Goal: Task Accomplishment & Management: Use online tool/utility

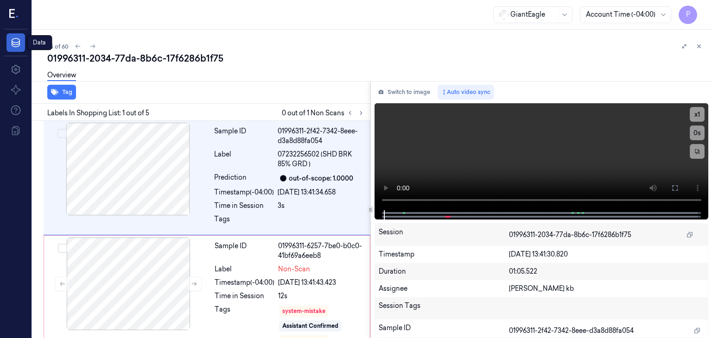
click at [15, 44] on icon at bounding box center [15, 42] width 11 height 11
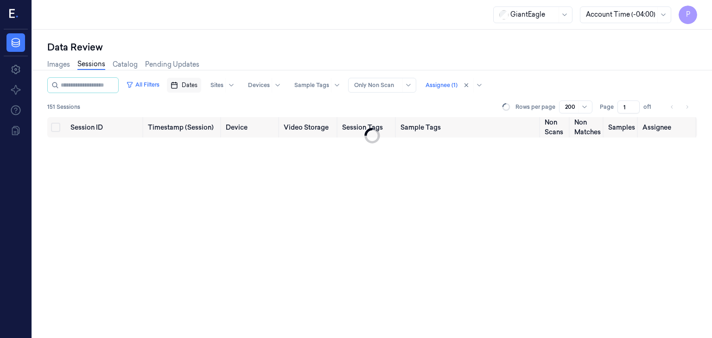
drag, startPoint x: 196, startPoint y: 83, endPoint x: 202, endPoint y: 86, distance: 6.0
click at [196, 83] on span "Dates" at bounding box center [190, 85] width 16 height 8
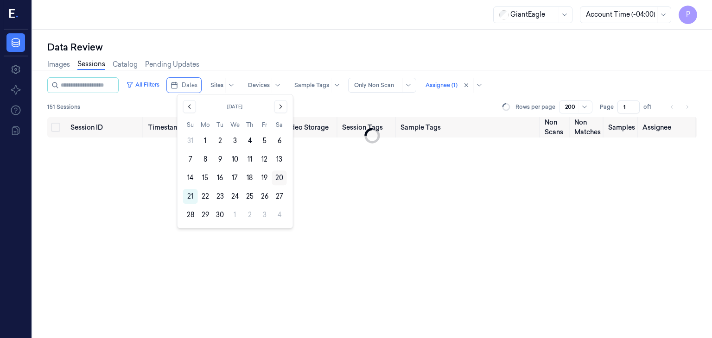
click at [280, 178] on button "20" at bounding box center [279, 178] width 15 height 15
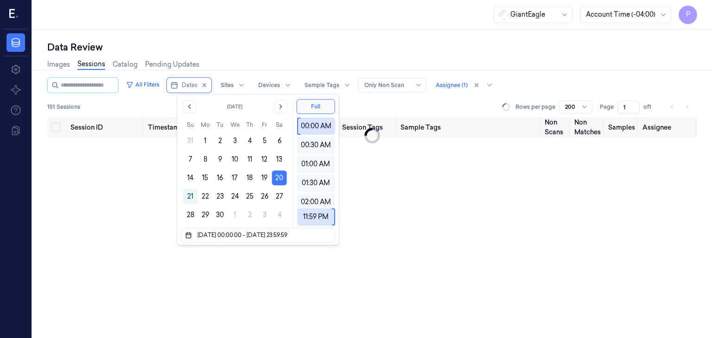
click at [376, 189] on div "Session ID Timestamp (Session) Device Video Storage Session Tags Sample Tags No…" at bounding box center [372, 228] width 650 height 222
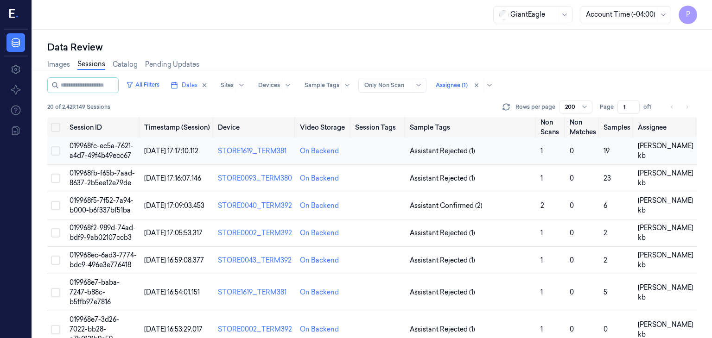
click at [119, 143] on span "019968fc-ec5a-7621-a4d7-49f4b49ecc67" at bounding box center [102, 151] width 64 height 18
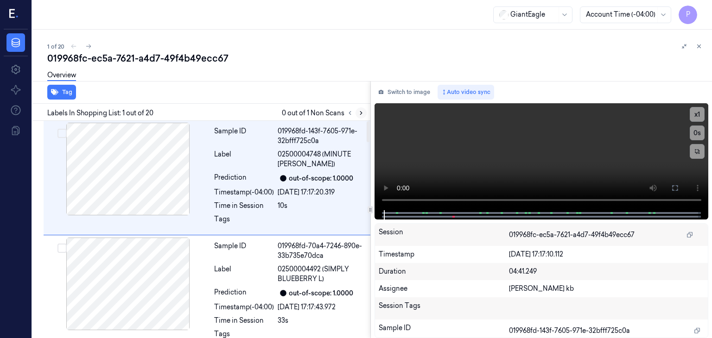
click at [361, 113] on icon at bounding box center [361, 113] width 2 height 3
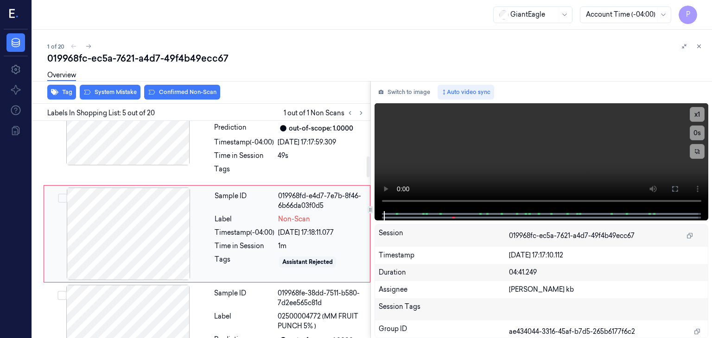
scroll to position [399, 0]
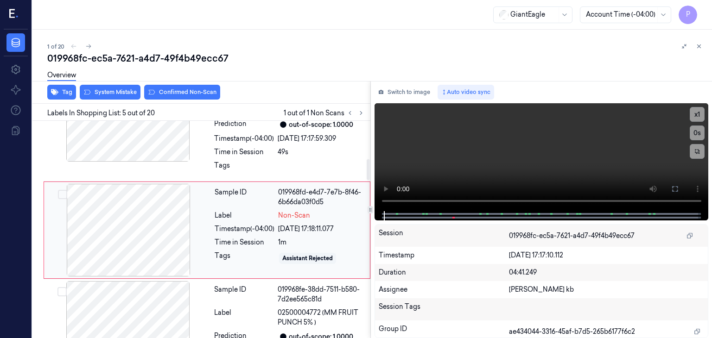
click at [148, 231] on div at bounding box center [128, 230] width 165 height 93
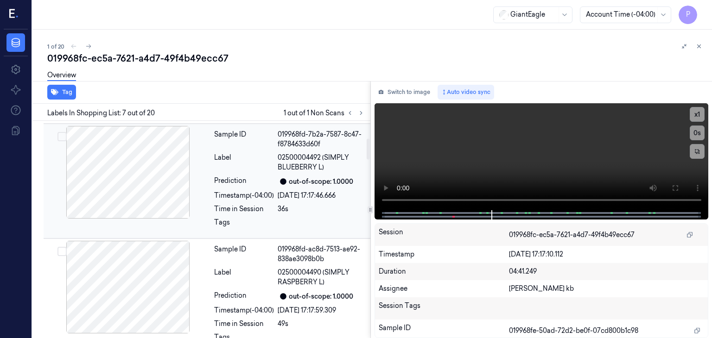
scroll to position [232, 0]
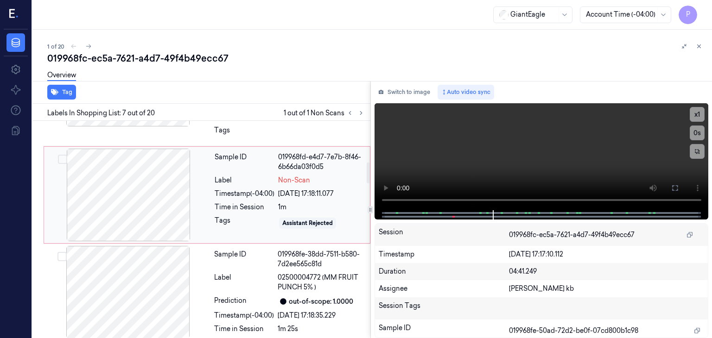
click at [146, 185] on div at bounding box center [128, 195] width 165 height 93
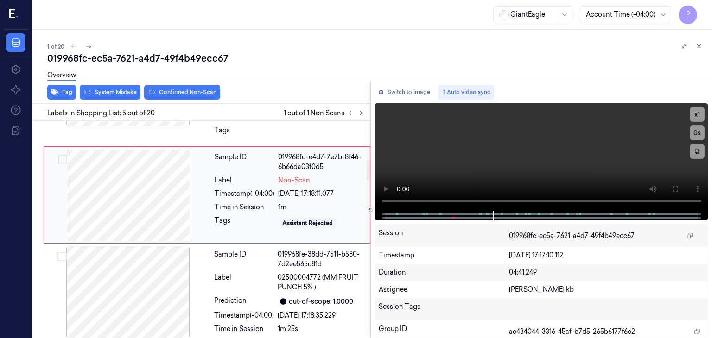
scroll to position [399, 0]
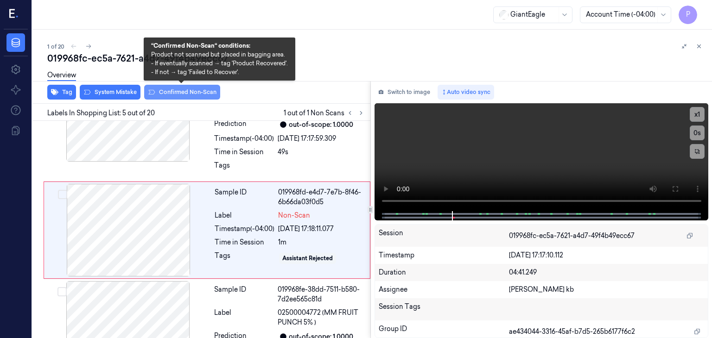
click at [184, 93] on button "Confirmed Non-Scan" at bounding box center [182, 92] width 76 height 15
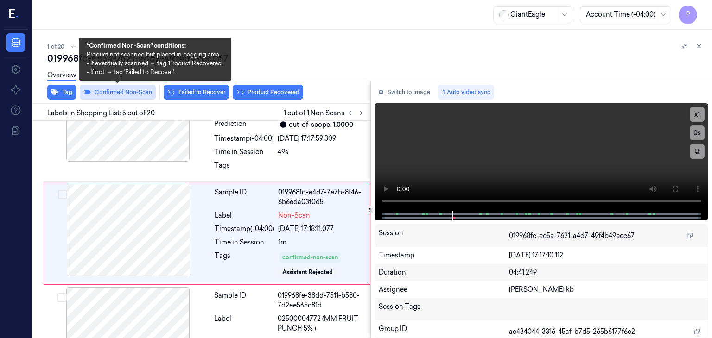
scroll to position [401, 0]
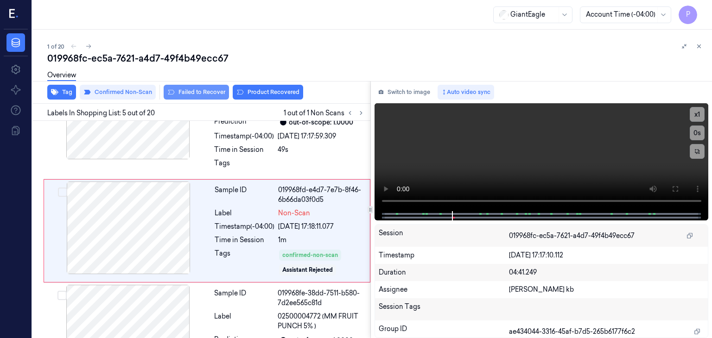
click at [198, 91] on button "Failed to Recover" at bounding box center [196, 92] width 65 height 15
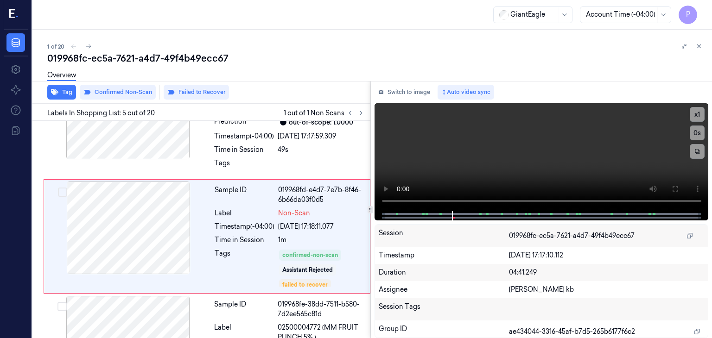
scroll to position [407, 0]
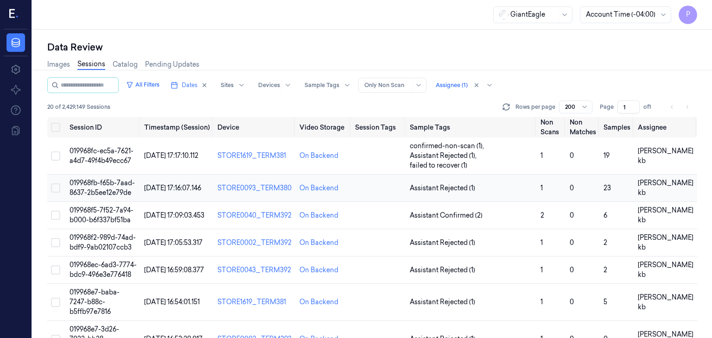
click at [106, 179] on span "019968fb-f65b-7aad-8637-2b5ee12e79de" at bounding box center [102, 188] width 65 height 18
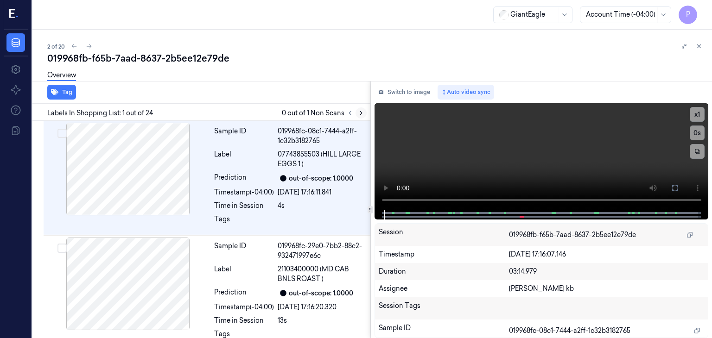
click at [362, 113] on icon at bounding box center [361, 113] width 6 height 6
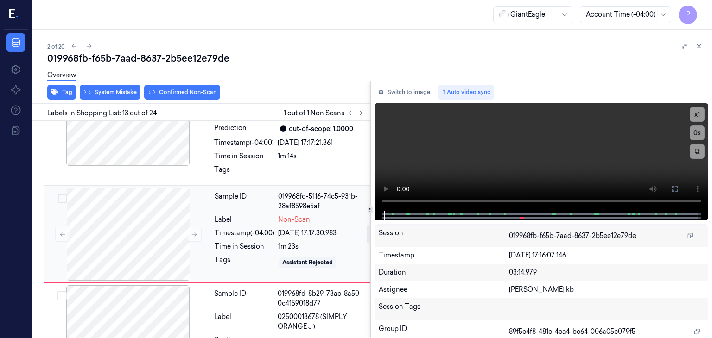
scroll to position [1316, 0]
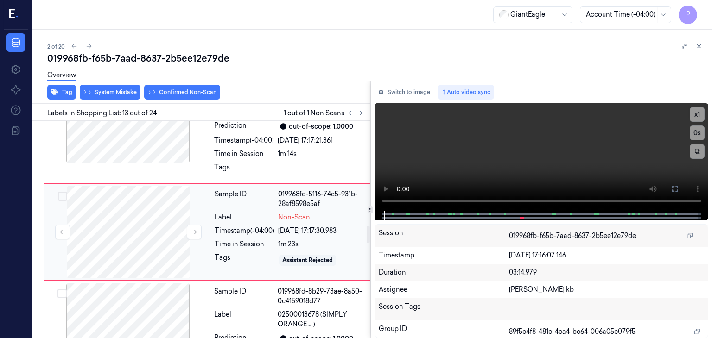
click at [165, 233] on div at bounding box center [128, 232] width 165 height 93
click at [187, 228] on button at bounding box center [194, 232] width 15 height 15
click at [148, 222] on div at bounding box center [128, 232] width 165 height 93
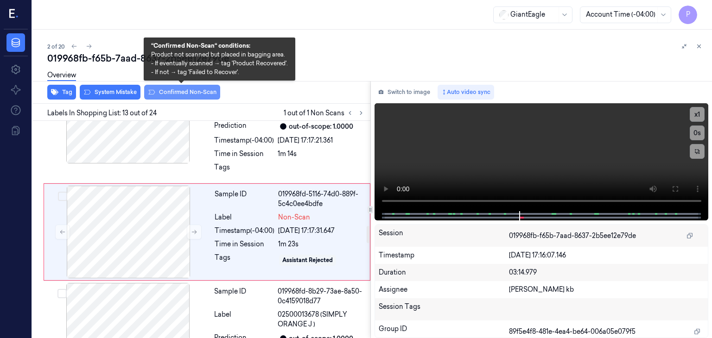
click at [187, 92] on button "Confirmed Non-Scan" at bounding box center [182, 92] width 76 height 15
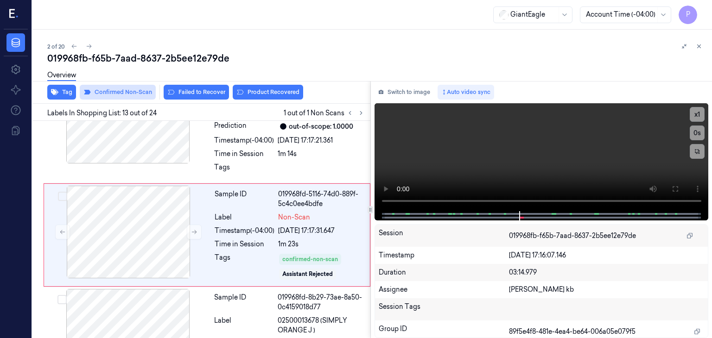
scroll to position [1319, 0]
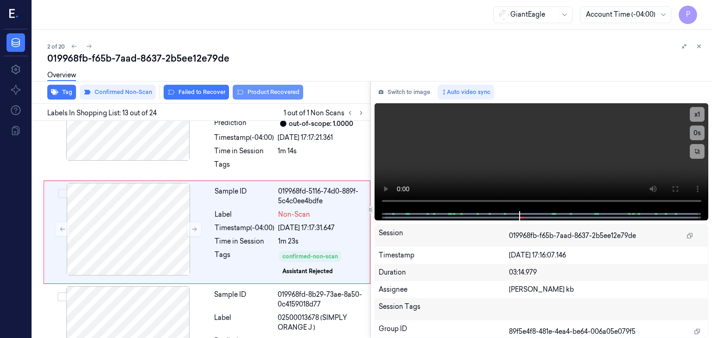
click at [268, 91] on button "Product Recovered" at bounding box center [268, 92] width 70 height 15
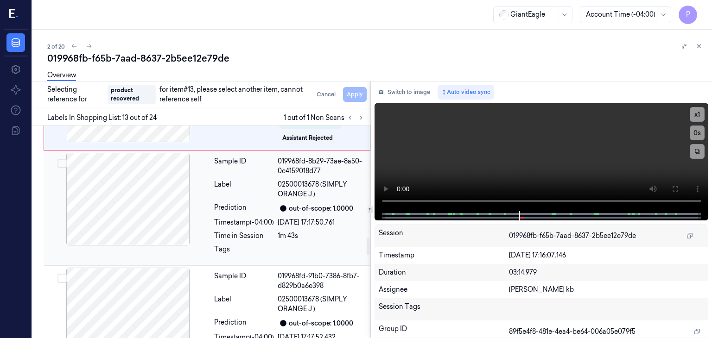
scroll to position [1458, 0]
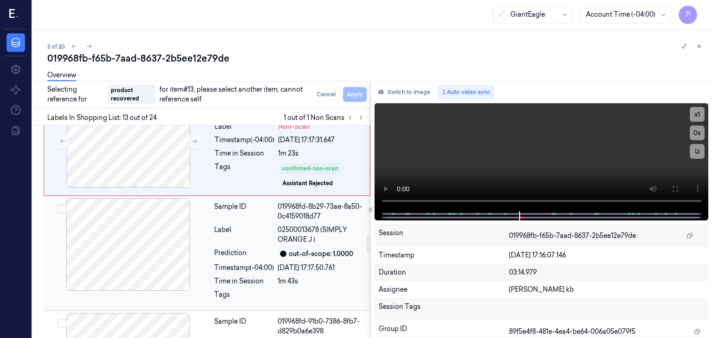
click at [98, 225] on div at bounding box center [127, 244] width 165 height 93
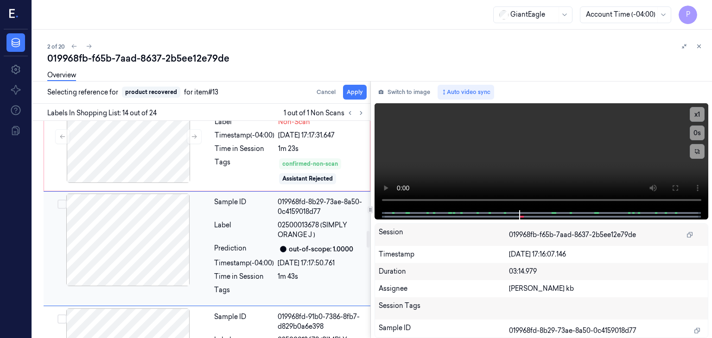
scroll to position [1428, 0]
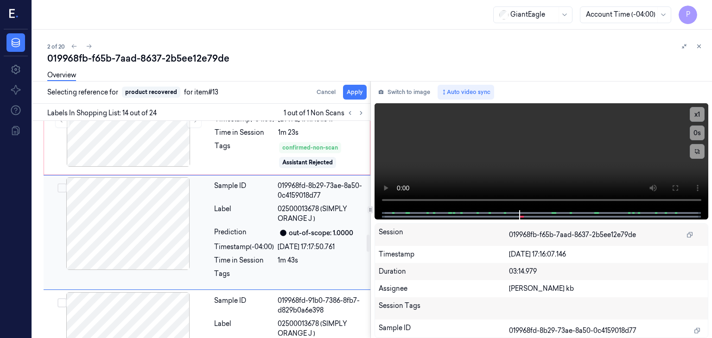
click at [63, 186] on button "Select row" at bounding box center [61, 188] width 9 height 9
click at [354, 91] on button "Apply" at bounding box center [355, 92] width 24 height 15
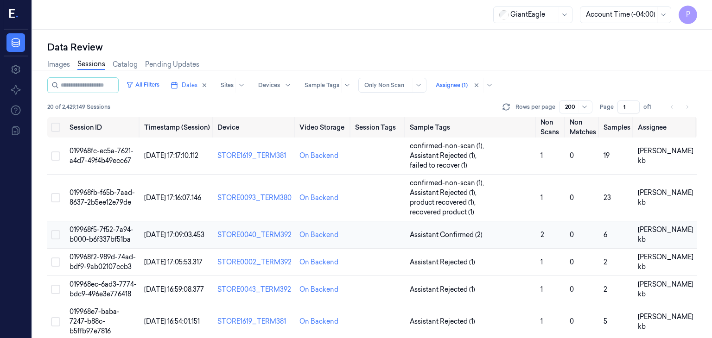
click at [91, 226] on span "019968f5-7f52-7a94-b000-b6f337bf51ba" at bounding box center [102, 235] width 64 height 18
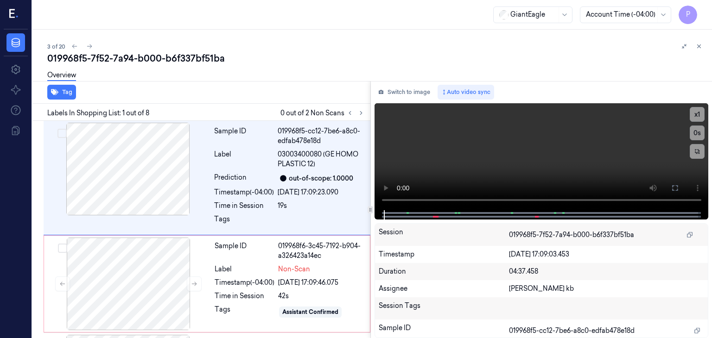
click at [611, 62] on div "019968f5-7f52-7a94-b000-b6f337bf51ba" at bounding box center [375, 58] width 657 height 13
click at [358, 110] on icon at bounding box center [361, 113] width 6 height 6
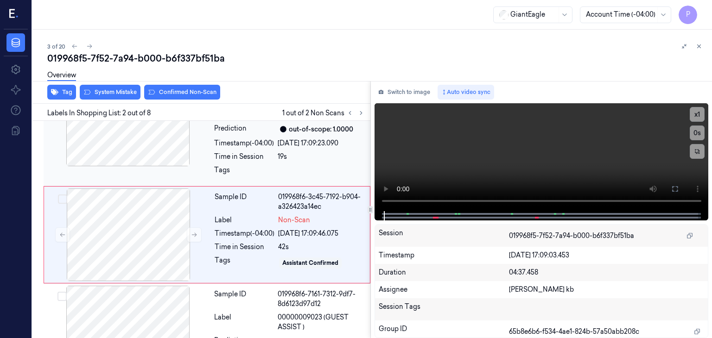
scroll to position [54, 0]
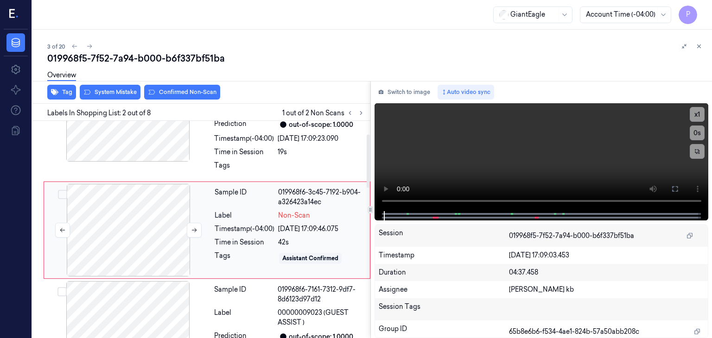
click at [152, 213] on div at bounding box center [128, 230] width 165 height 93
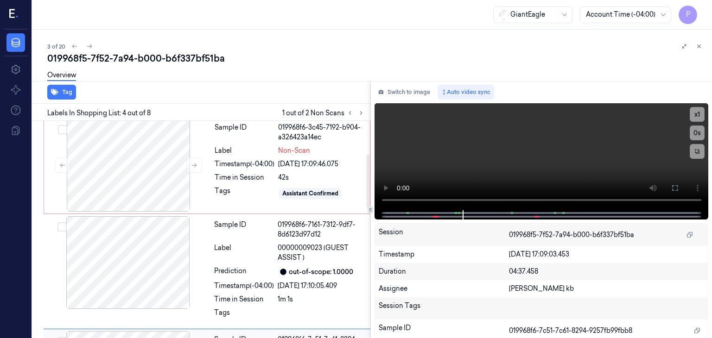
scroll to position [89, 0]
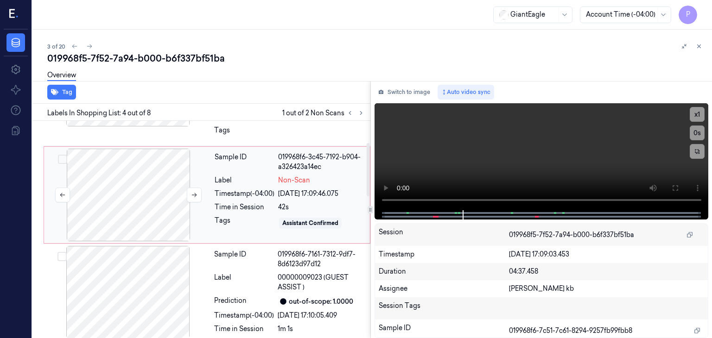
click at [160, 193] on div at bounding box center [128, 195] width 165 height 93
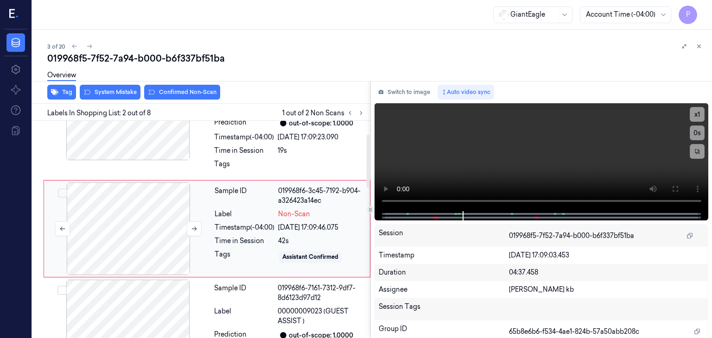
scroll to position [54, 0]
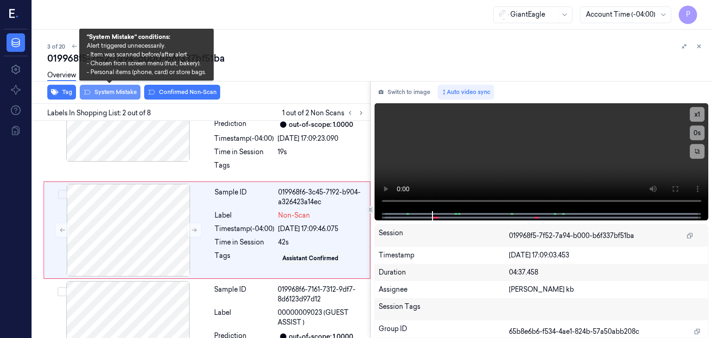
click at [116, 90] on button "System Mistake" at bounding box center [110, 92] width 61 height 15
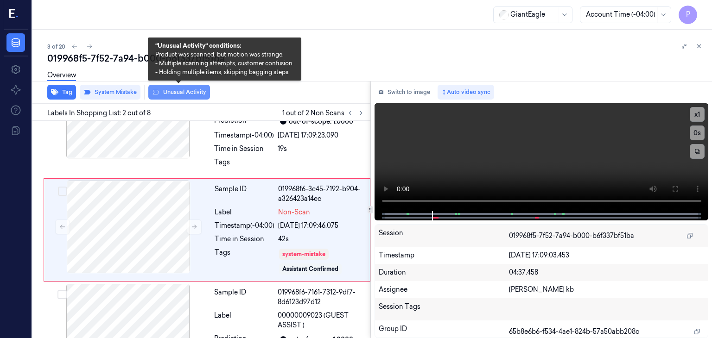
click at [175, 95] on button "Unusual Activity" at bounding box center [179, 92] width 62 height 15
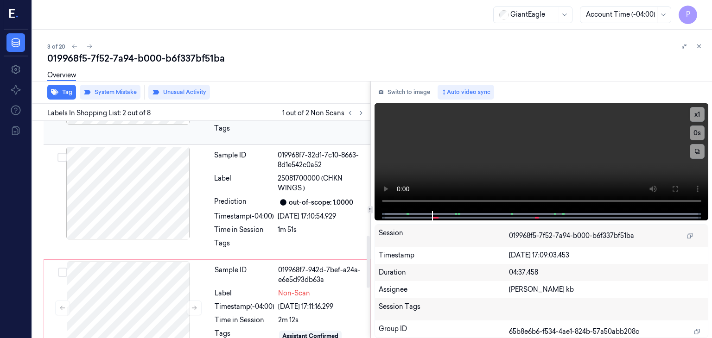
scroll to position [480, 0]
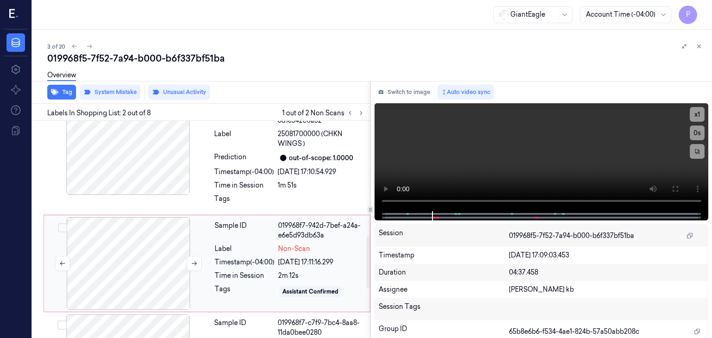
click at [157, 251] on div at bounding box center [128, 263] width 165 height 93
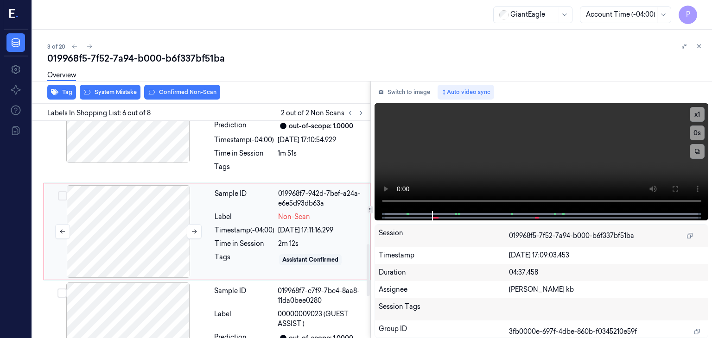
scroll to position [513, 0]
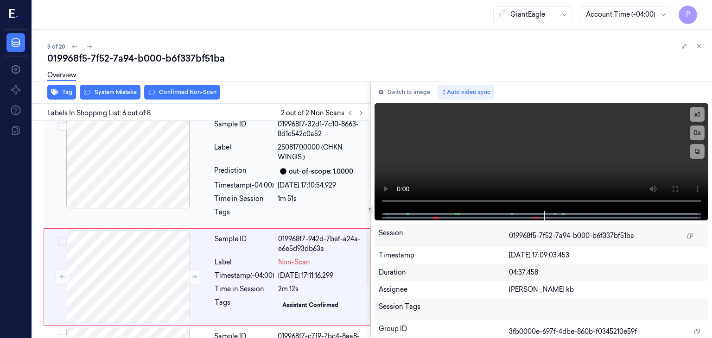
click at [183, 178] on div at bounding box center [127, 162] width 165 height 93
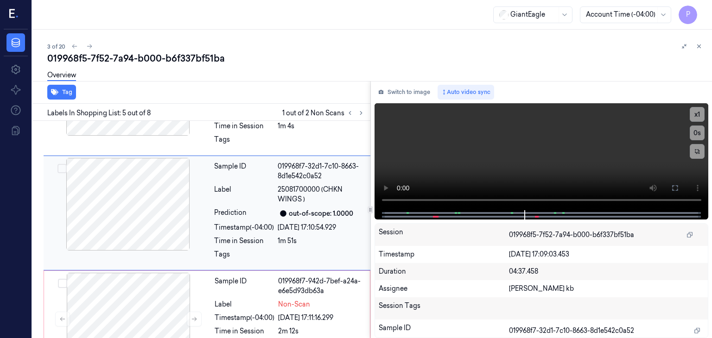
scroll to position [406, 0]
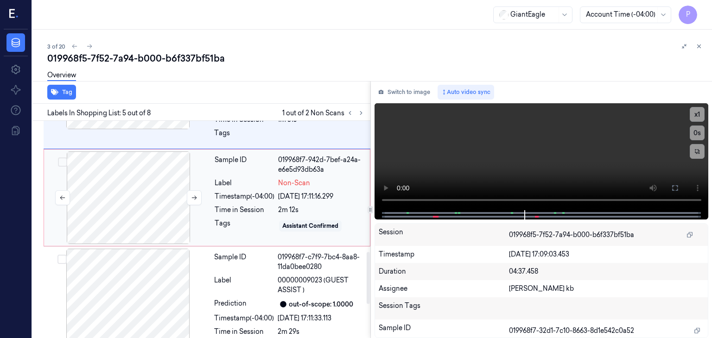
click at [146, 203] on div at bounding box center [128, 198] width 165 height 93
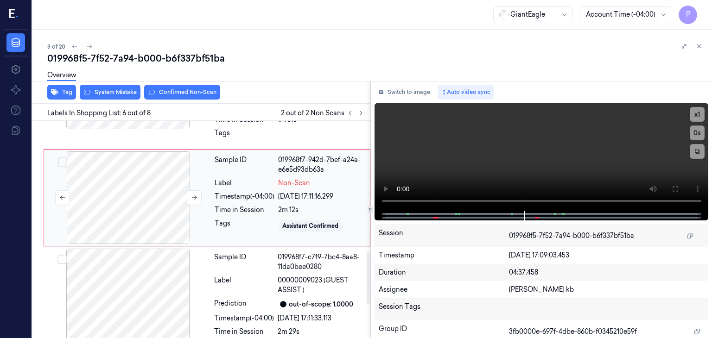
scroll to position [513, 0]
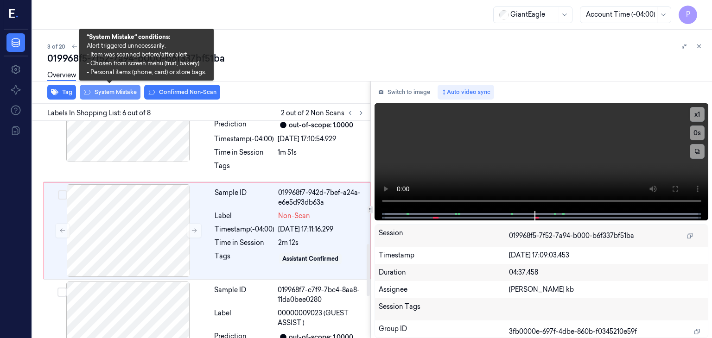
click at [113, 89] on button "System Mistake" at bounding box center [110, 92] width 61 height 15
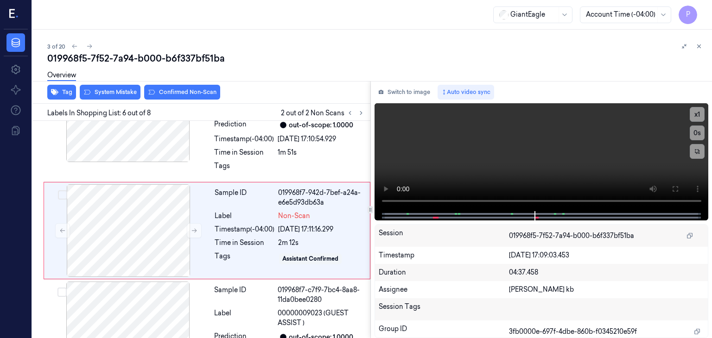
scroll to position [515, 0]
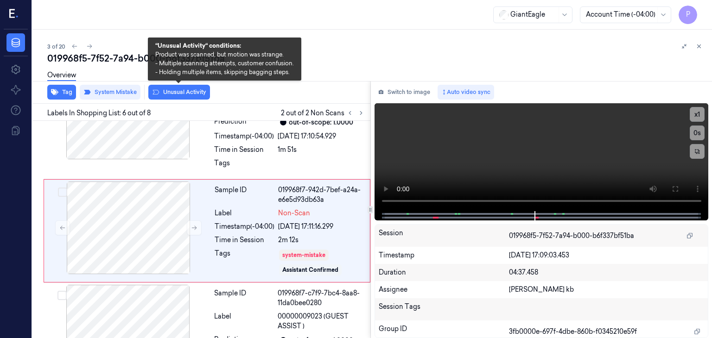
click at [196, 91] on button "Unusual Activity" at bounding box center [179, 92] width 62 height 15
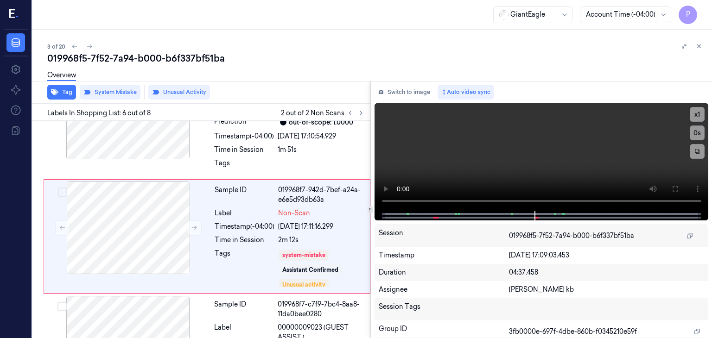
scroll to position [521, 0]
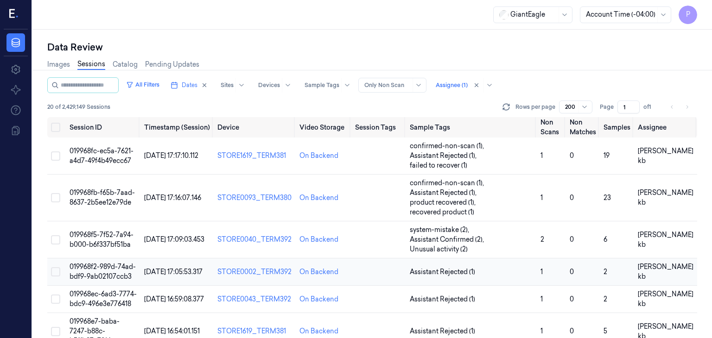
click at [110, 263] on span "019968f2-989d-74ad-bdf9-9ab02107ccb3" at bounding box center [103, 272] width 66 height 18
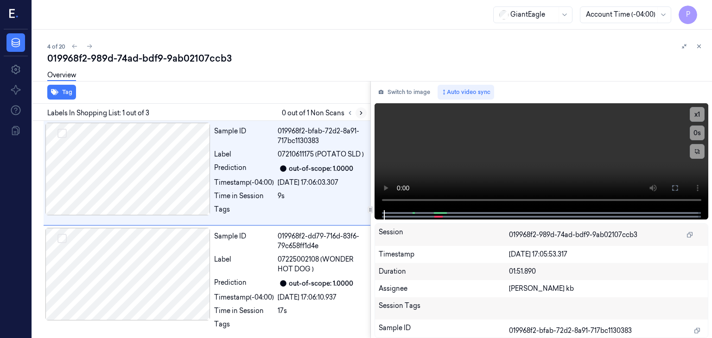
click at [360, 110] on icon at bounding box center [361, 113] width 6 height 6
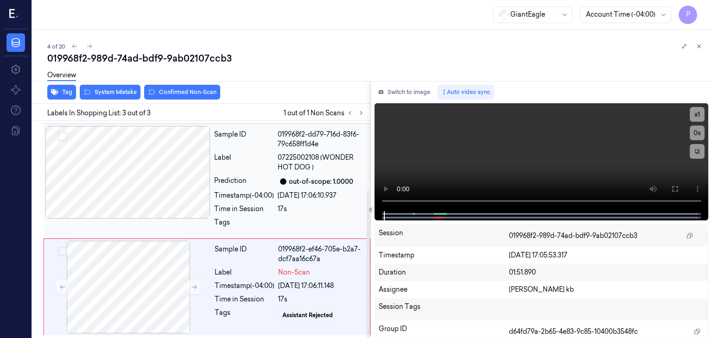
scroll to position [102, 0]
click at [121, 280] on div at bounding box center [128, 287] width 165 height 93
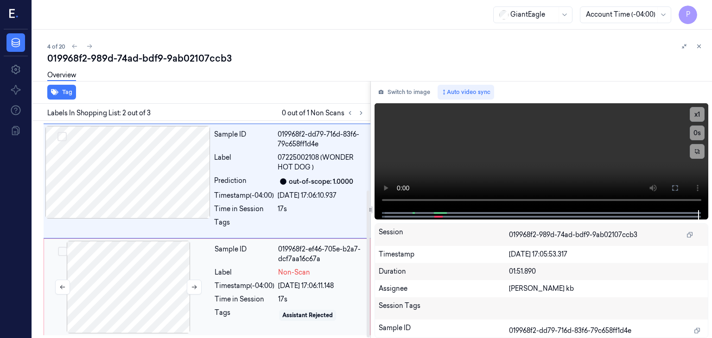
click at [145, 274] on div at bounding box center [128, 287] width 165 height 93
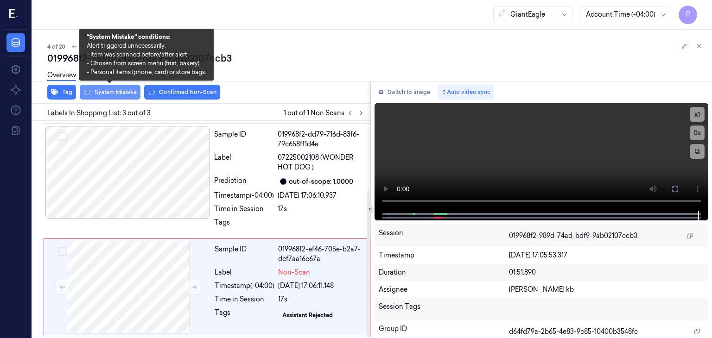
click at [113, 89] on button "System Mistake" at bounding box center [110, 92] width 61 height 15
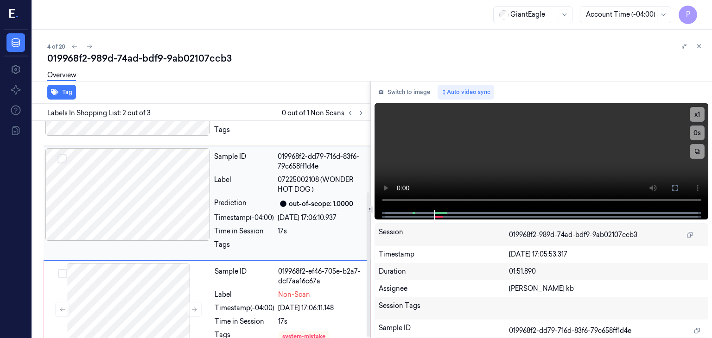
scroll to position [108, 0]
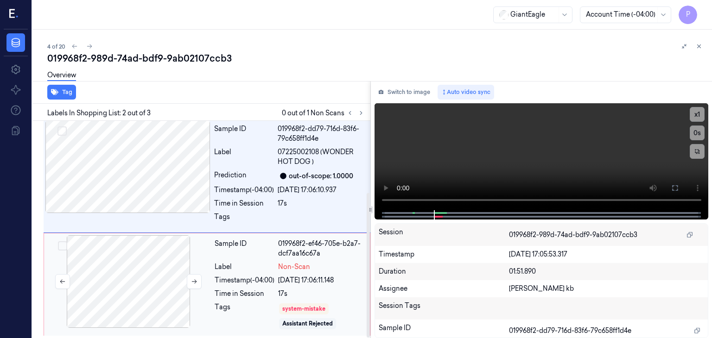
click at [148, 269] on div at bounding box center [128, 281] width 165 height 93
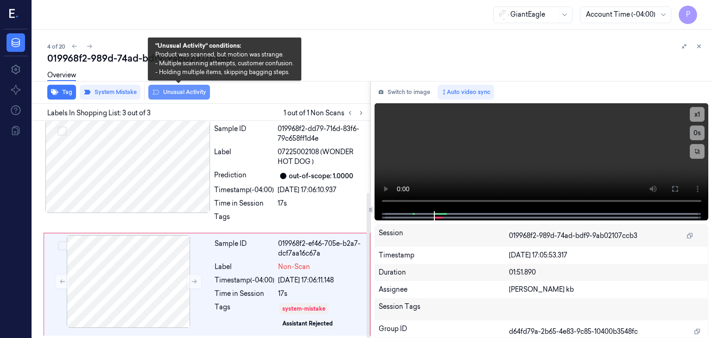
click at [197, 91] on button "Unusual Activity" at bounding box center [179, 92] width 62 height 15
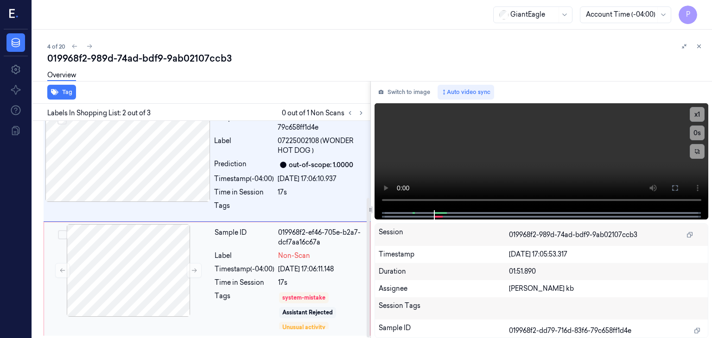
scroll to position [119, 0]
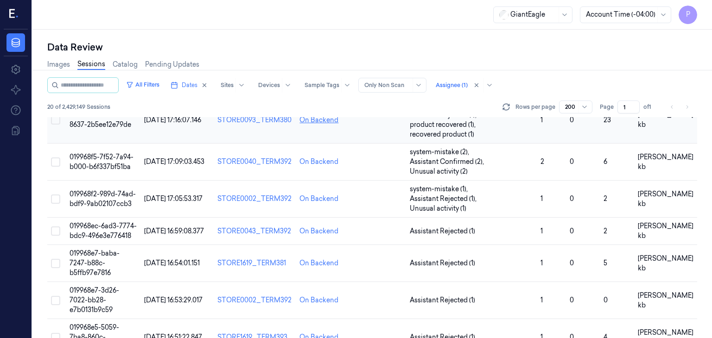
scroll to position [93, 0]
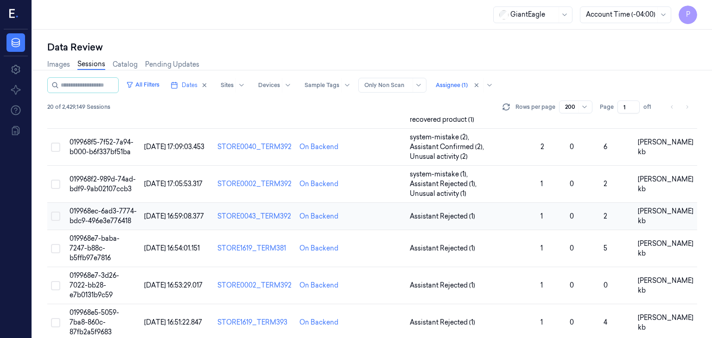
click at [110, 207] on span "019968ec-6ad3-7774-bdc9-496e3e776418" at bounding box center [103, 216] width 67 height 18
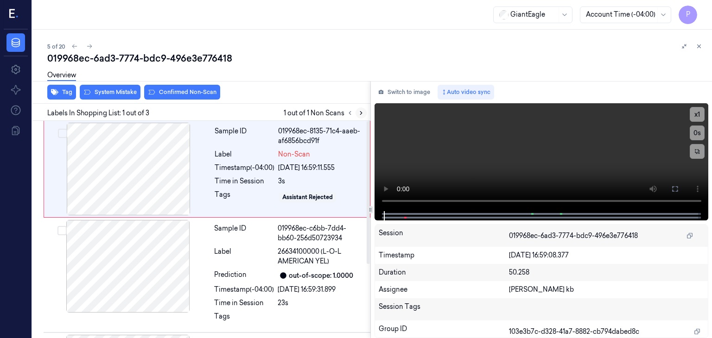
click at [363, 112] on icon at bounding box center [361, 113] width 6 height 6
click at [152, 164] on div at bounding box center [128, 169] width 165 height 93
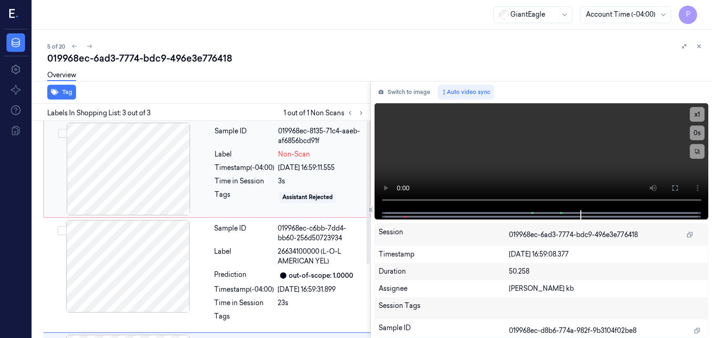
click at [145, 160] on div at bounding box center [128, 169] width 165 height 93
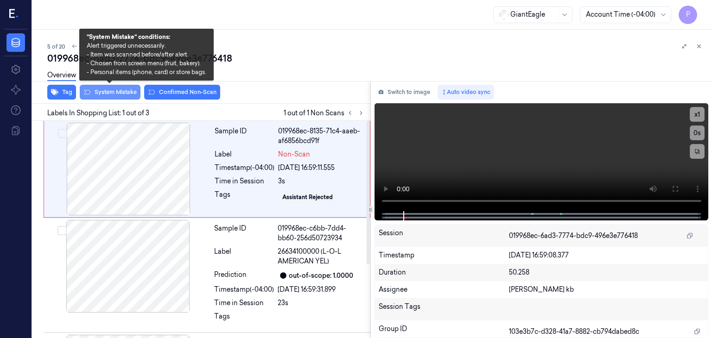
click at [119, 92] on button "System Mistake" at bounding box center [110, 92] width 61 height 15
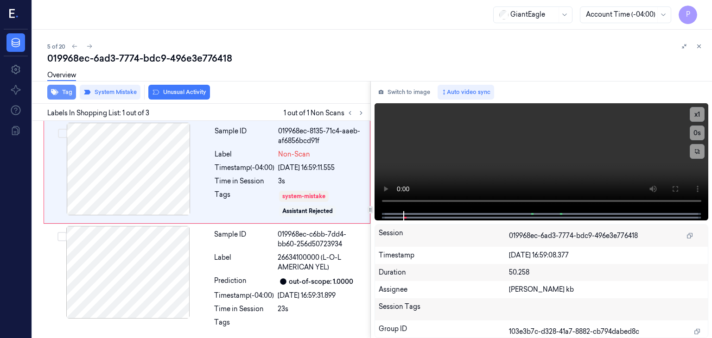
click at [65, 91] on button "Tag" at bounding box center [61, 92] width 29 height 15
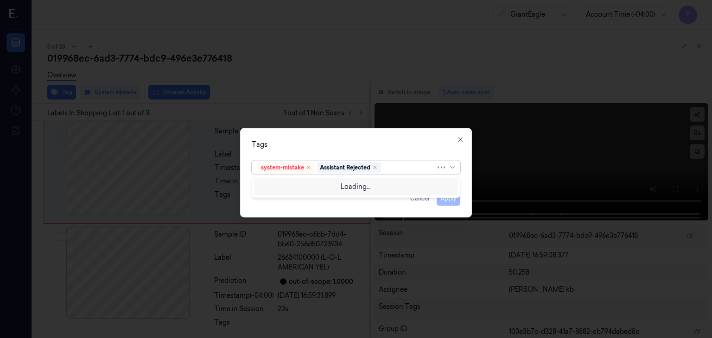
click at [392, 165] on div at bounding box center [409, 168] width 53 height 10
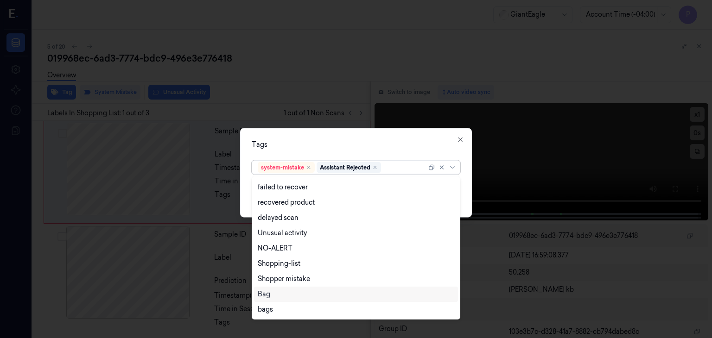
click at [265, 295] on div "Bag" at bounding box center [264, 295] width 13 height 10
click at [414, 140] on div "Tags" at bounding box center [356, 145] width 209 height 10
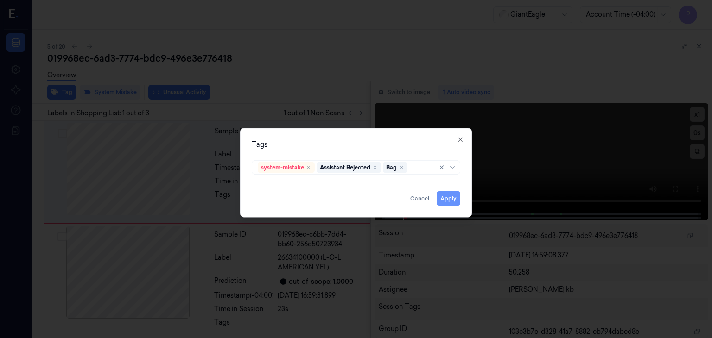
click at [446, 199] on button "Apply" at bounding box center [449, 198] width 24 height 15
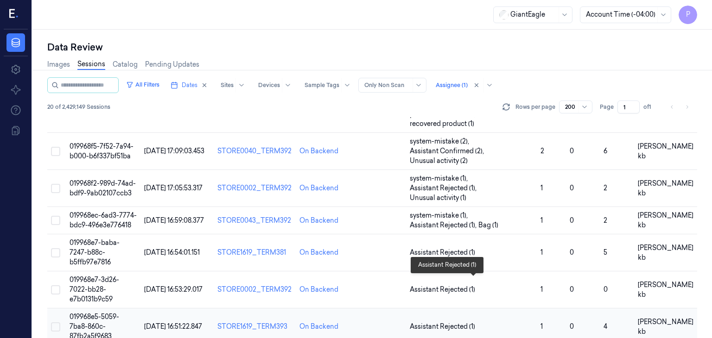
scroll to position [93, 0]
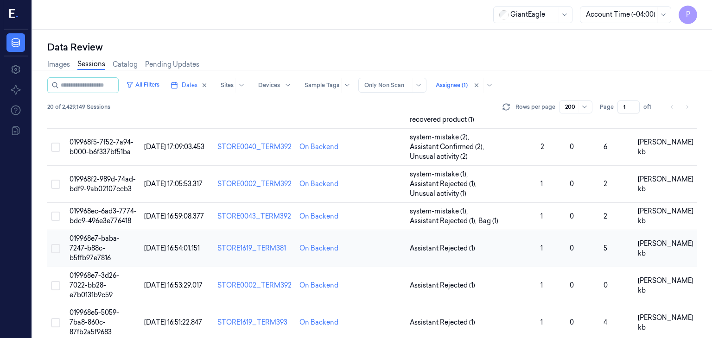
click at [100, 234] on span "019968e7-baba-7247-b88c-b5ffb97e7816" at bounding box center [95, 248] width 50 height 28
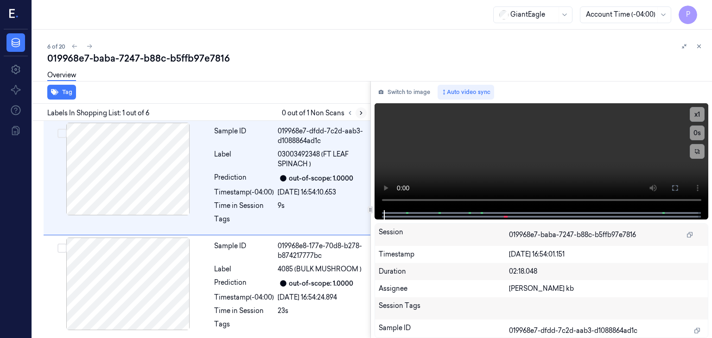
click at [361, 113] on icon at bounding box center [361, 113] width 6 height 6
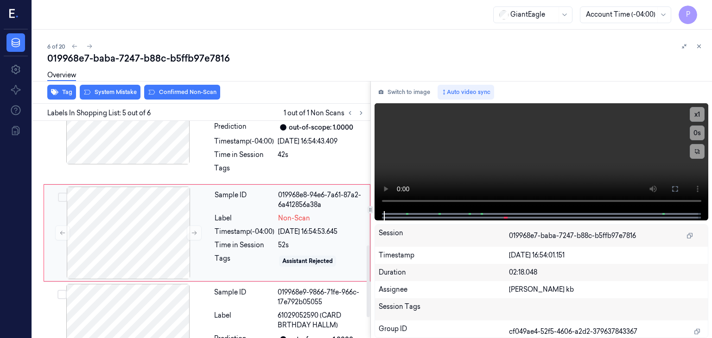
scroll to position [379, 0]
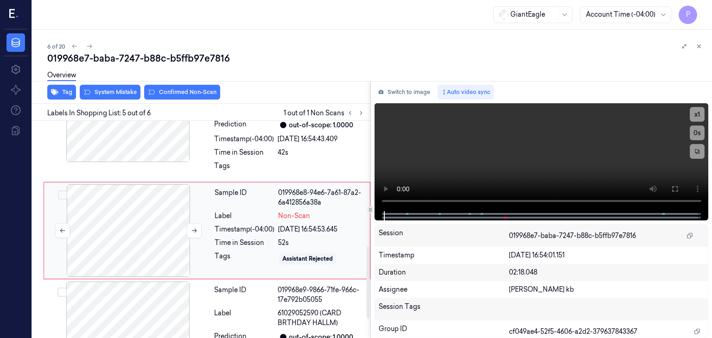
click at [131, 223] on div at bounding box center [128, 230] width 165 height 93
click at [195, 228] on icon at bounding box center [194, 231] width 6 height 6
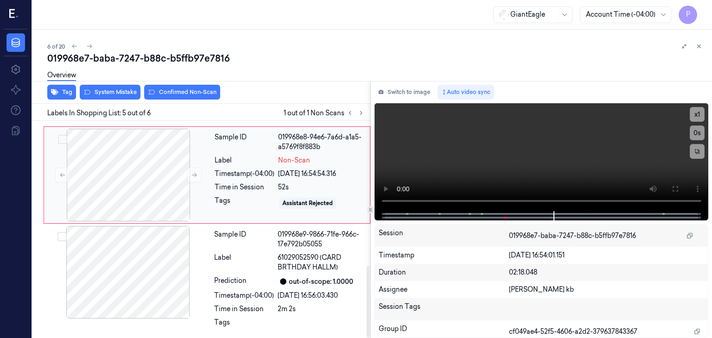
scroll to position [437, 0]
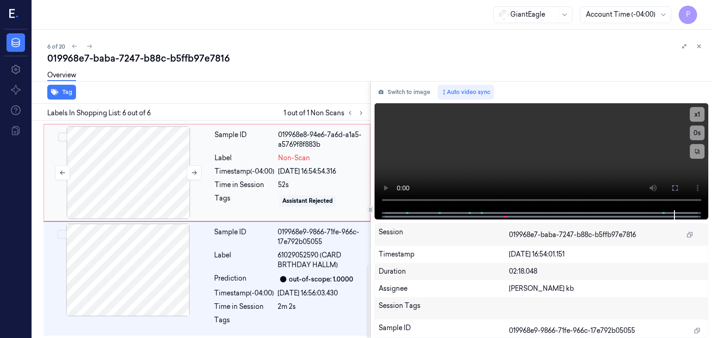
click at [163, 164] on div at bounding box center [128, 173] width 165 height 93
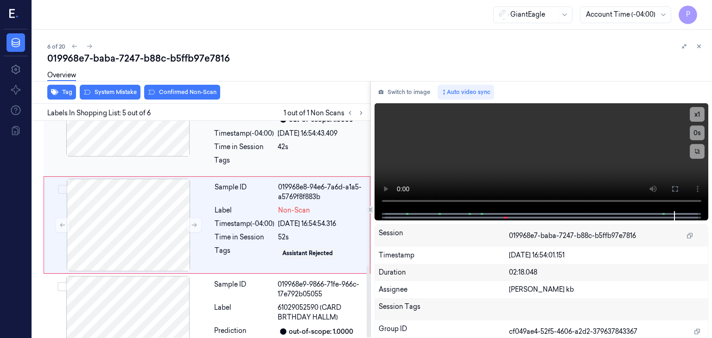
scroll to position [379, 0]
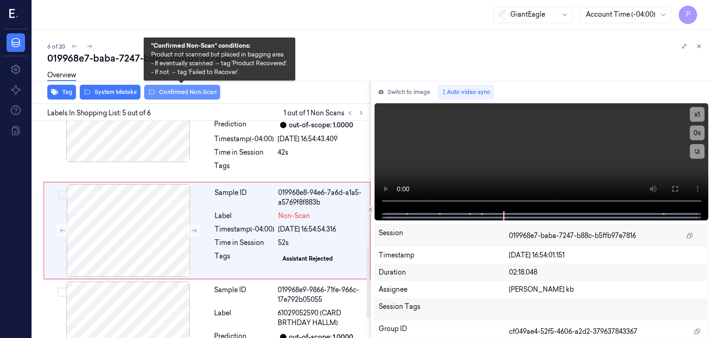
click at [182, 93] on button "Confirmed Non-Scan" at bounding box center [182, 92] width 76 height 15
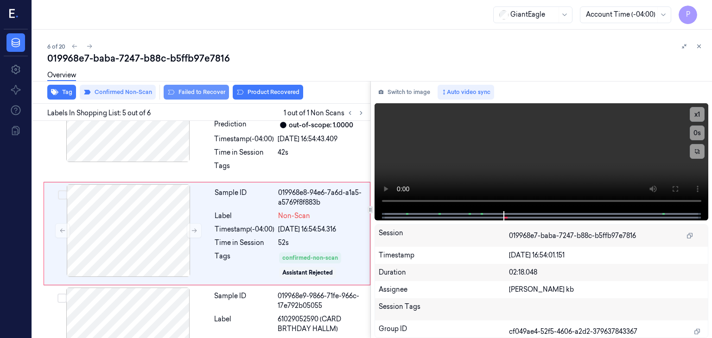
scroll to position [382, 0]
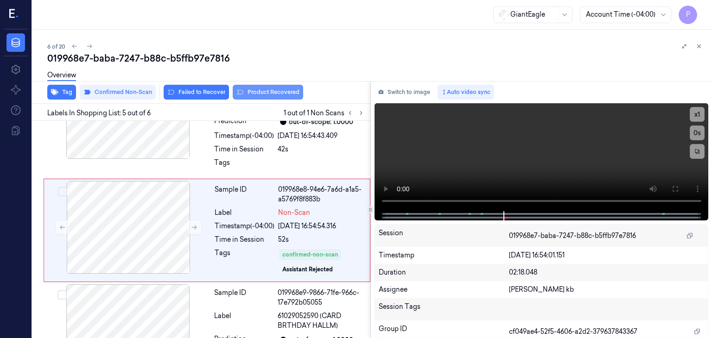
click at [273, 93] on button "Product Recovered" at bounding box center [268, 92] width 70 height 15
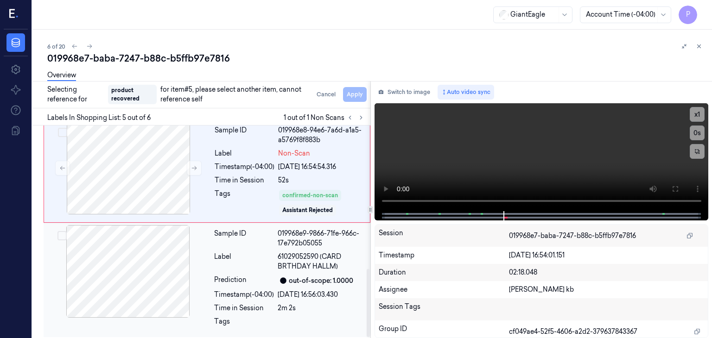
scroll to position [447, 0]
click at [60, 234] on button "Select row" at bounding box center [61, 234] width 9 height 9
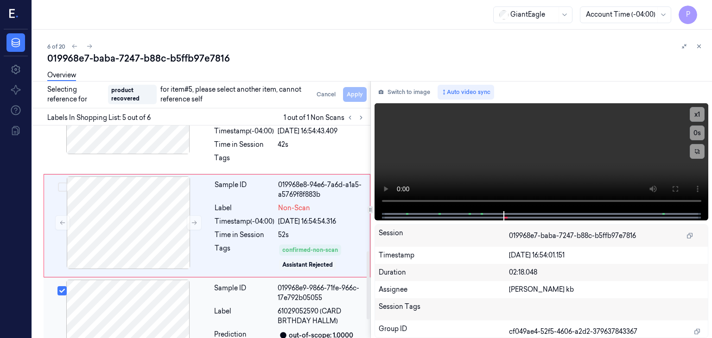
scroll to position [384, 0]
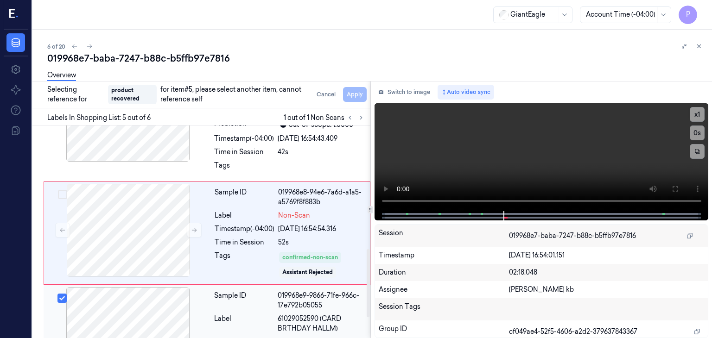
click at [147, 311] on div at bounding box center [127, 333] width 165 height 93
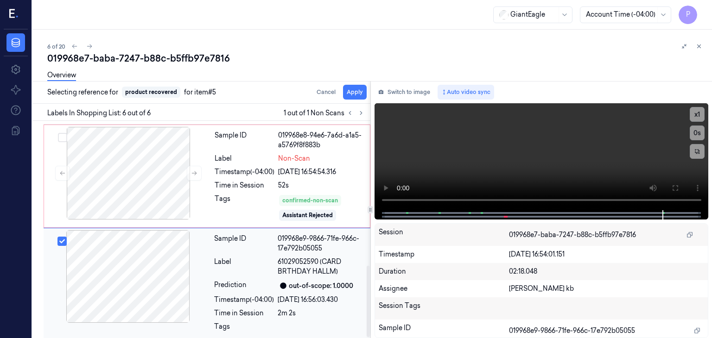
scroll to position [442, 0]
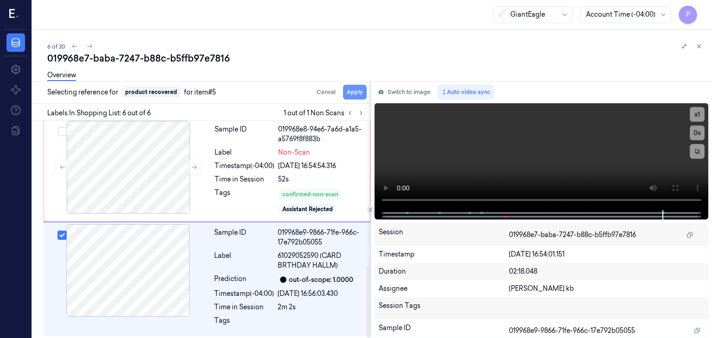
click at [350, 93] on button "Apply" at bounding box center [355, 92] width 24 height 15
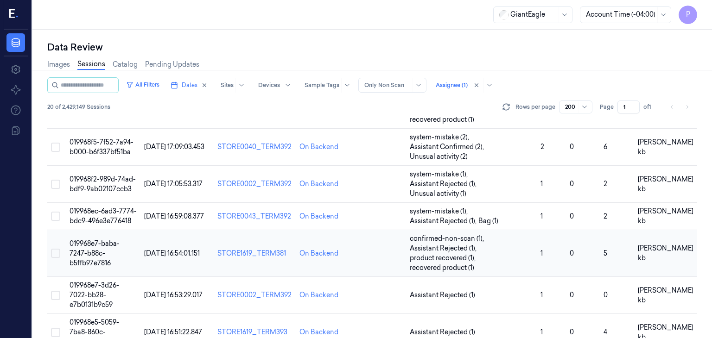
scroll to position [139, 0]
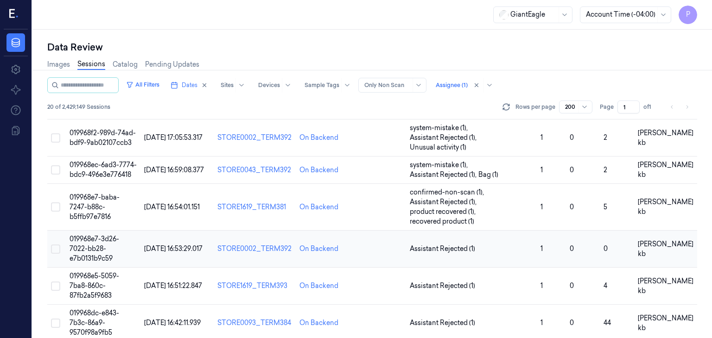
click at [104, 235] on span "019968e7-3d26-7022-bb28-e7b0131b9c59" at bounding box center [95, 249] width 50 height 28
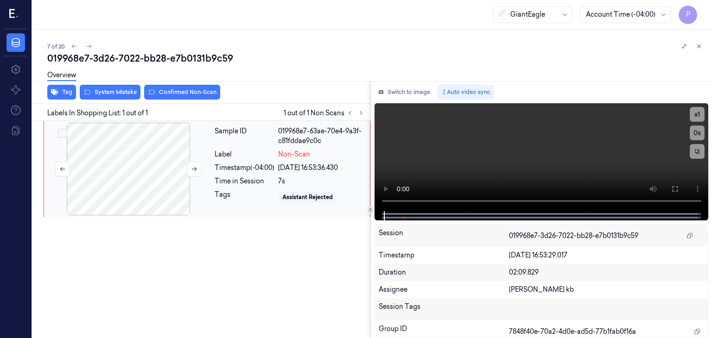
click at [126, 154] on div at bounding box center [128, 169] width 165 height 93
click at [199, 170] on button at bounding box center [194, 169] width 15 height 15
click at [165, 167] on div at bounding box center [128, 169] width 165 height 93
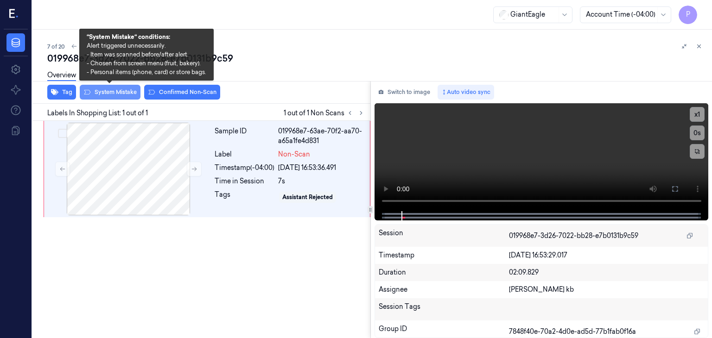
click at [122, 93] on button "System Mistake" at bounding box center [110, 92] width 61 height 15
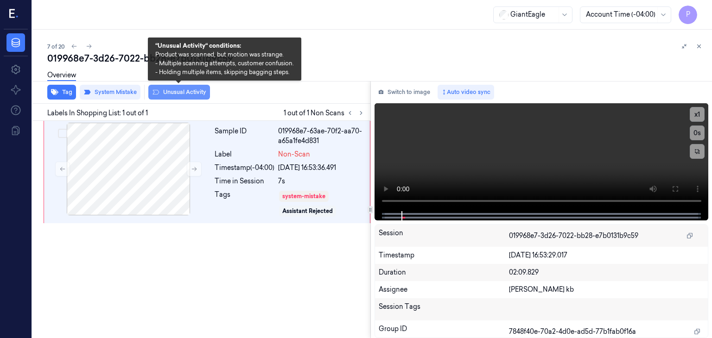
click at [182, 91] on button "Unusual Activity" at bounding box center [179, 92] width 62 height 15
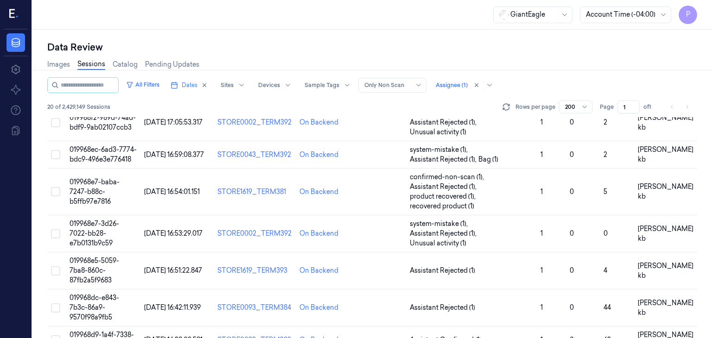
scroll to position [185, 0]
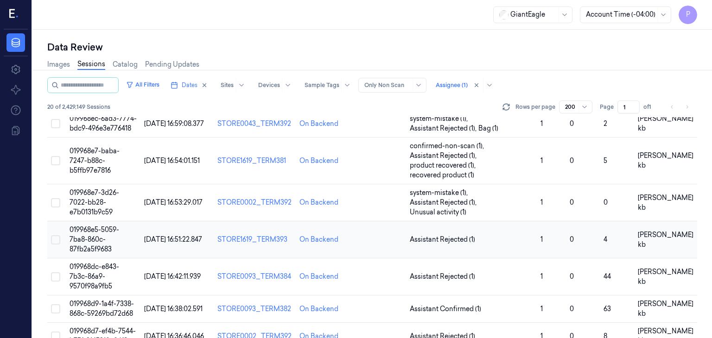
click at [85, 226] on span "019968e5-5059-7ba8-860c-87fb2a5f9683" at bounding box center [95, 240] width 50 height 28
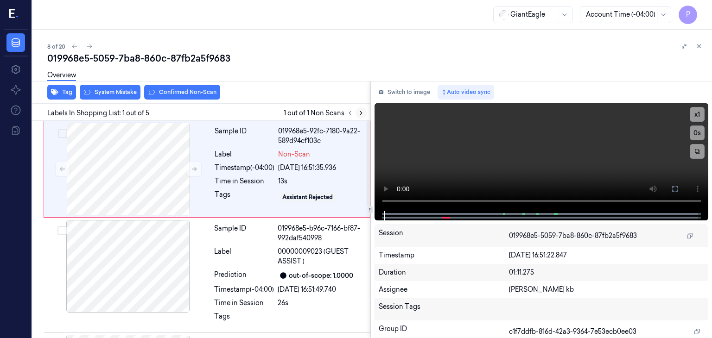
click at [362, 112] on icon at bounding box center [361, 113] width 6 height 6
click at [128, 163] on div at bounding box center [128, 169] width 165 height 93
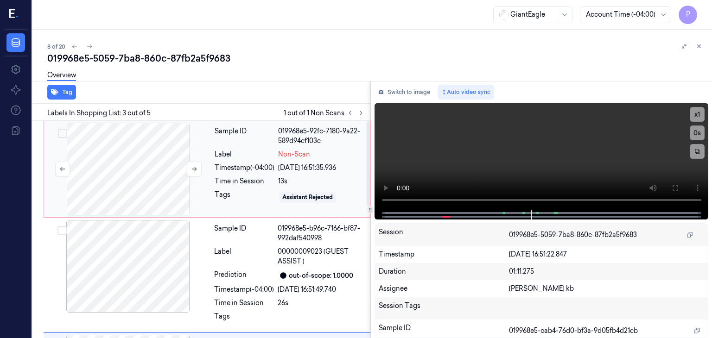
click at [135, 171] on div at bounding box center [128, 169] width 165 height 93
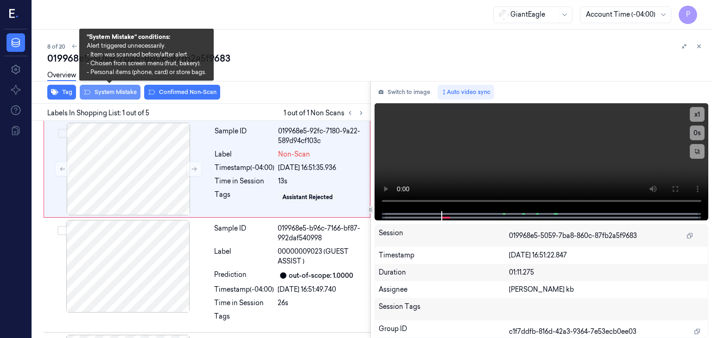
click at [109, 91] on button "System Mistake" at bounding box center [110, 92] width 61 height 15
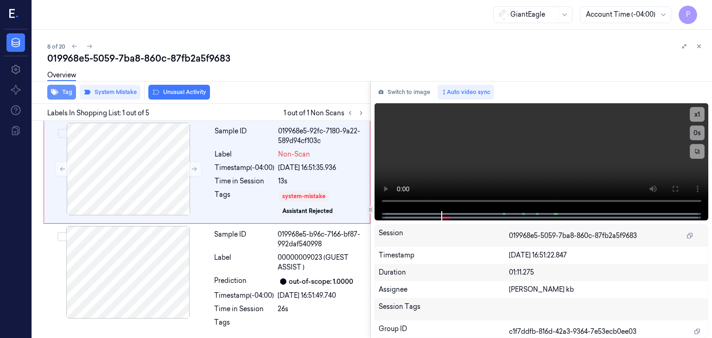
click at [65, 90] on button "Tag" at bounding box center [61, 92] width 29 height 15
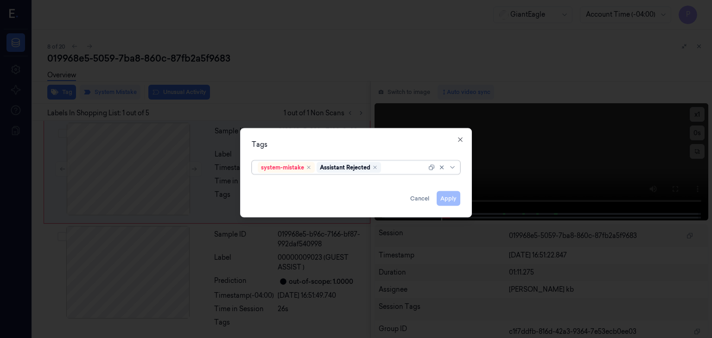
click at [390, 165] on div at bounding box center [405, 168] width 44 height 10
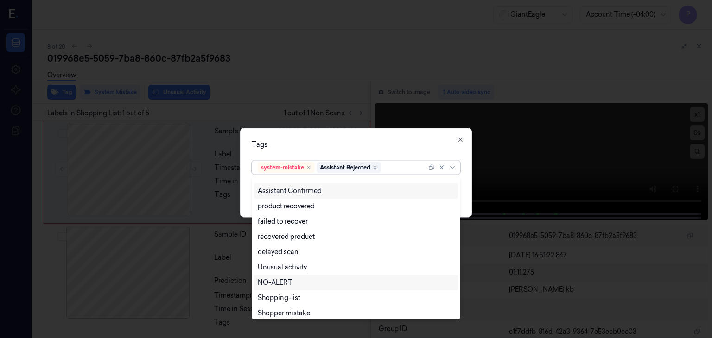
scroll to position [75, 0]
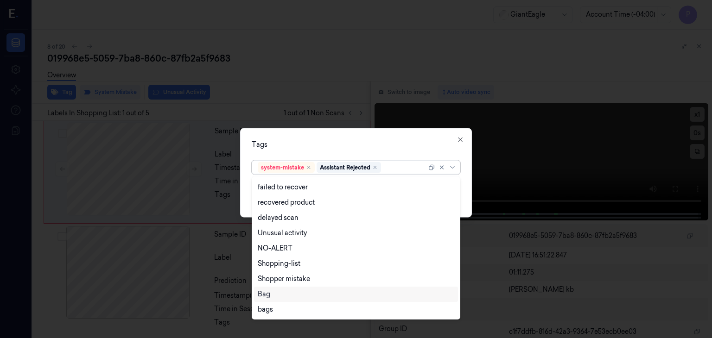
click at [271, 294] on div "Bag" at bounding box center [356, 295] width 196 height 10
click at [408, 143] on div "Tags" at bounding box center [356, 145] width 209 height 10
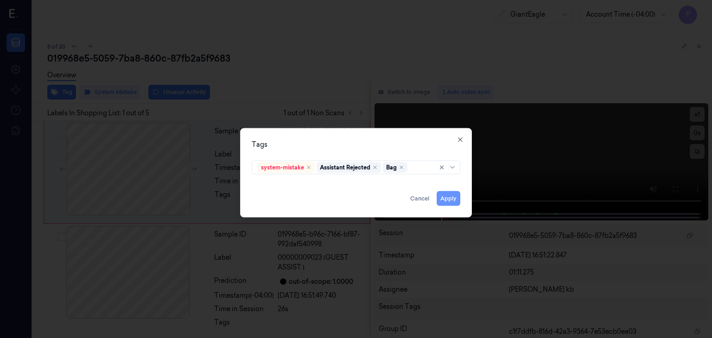
click at [447, 199] on button "Apply" at bounding box center [449, 198] width 24 height 15
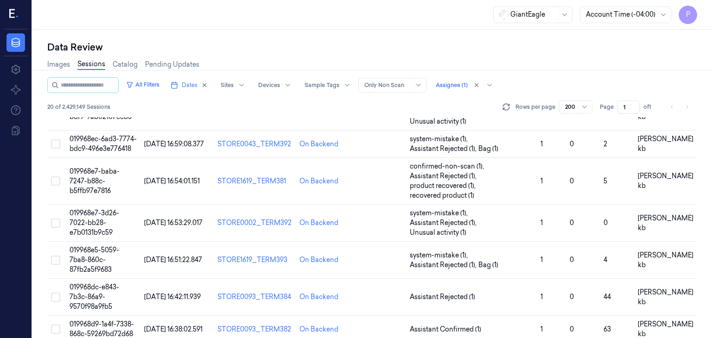
scroll to position [185, 0]
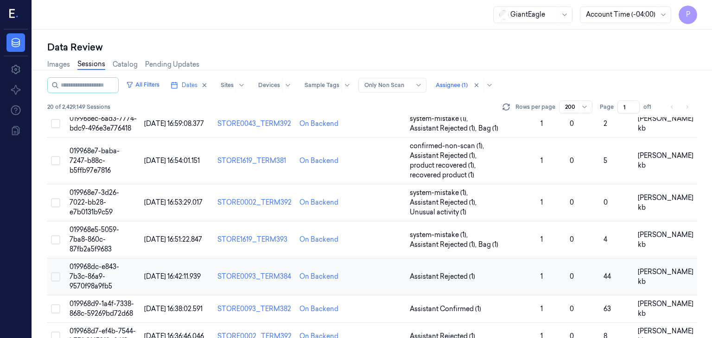
click at [94, 263] on span "019968dc-e843-7b3c-86a9-9570f98a9fb5" at bounding box center [95, 277] width 50 height 28
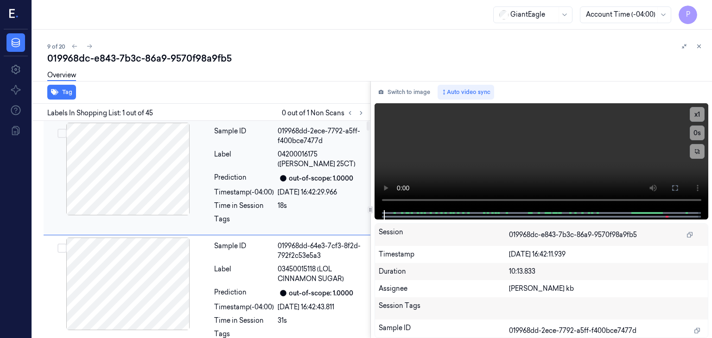
drag, startPoint x: 361, startPoint y: 112, endPoint x: 356, endPoint y: 128, distance: 17.6
click at [361, 112] on icon at bounding box center [361, 113] width 6 height 6
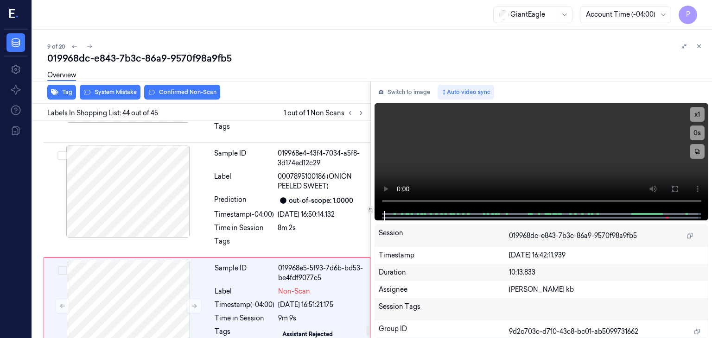
scroll to position [4873, 0]
click at [150, 259] on div at bounding box center [128, 305] width 165 height 93
click at [195, 303] on icon at bounding box center [194, 306] width 6 height 6
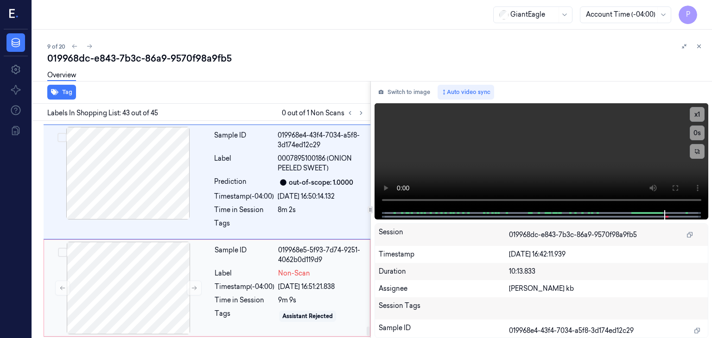
scroll to position [4875, 0]
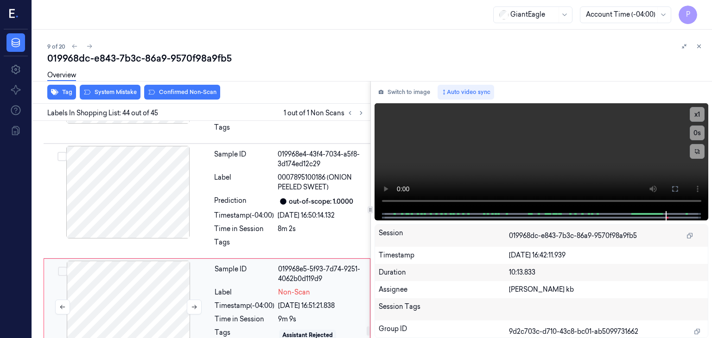
scroll to position [4873, 0]
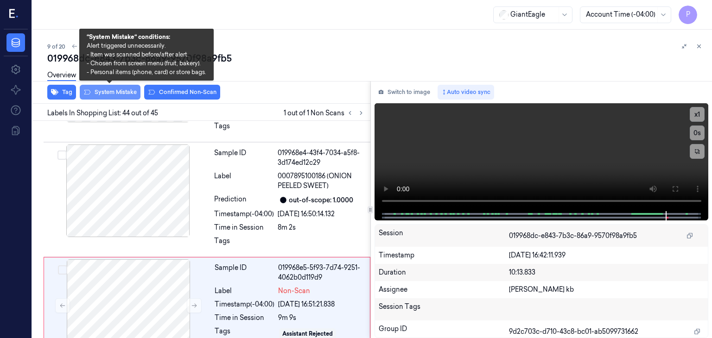
click at [127, 90] on button "System Mistake" at bounding box center [110, 92] width 61 height 15
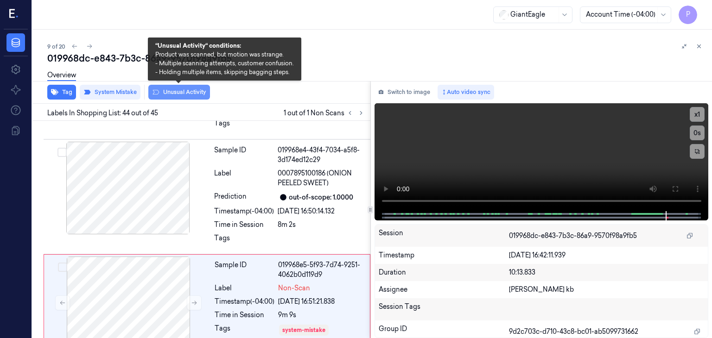
click at [187, 92] on button "Unusual Activity" at bounding box center [179, 92] width 62 height 15
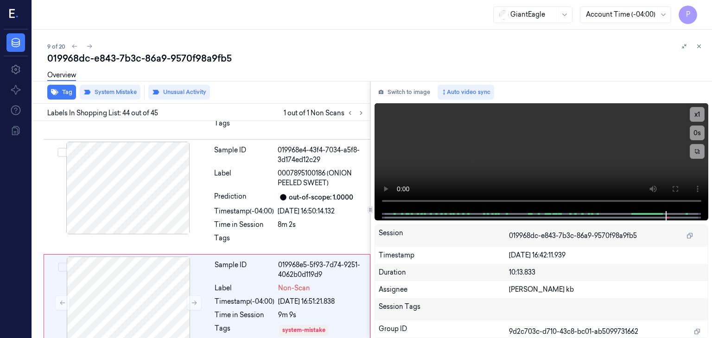
scroll to position [4881, 0]
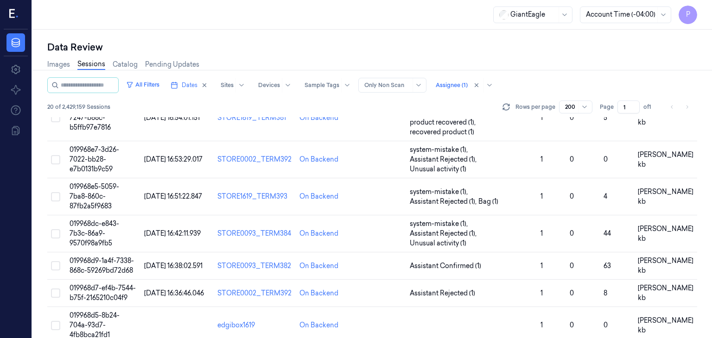
scroll to position [232, 0]
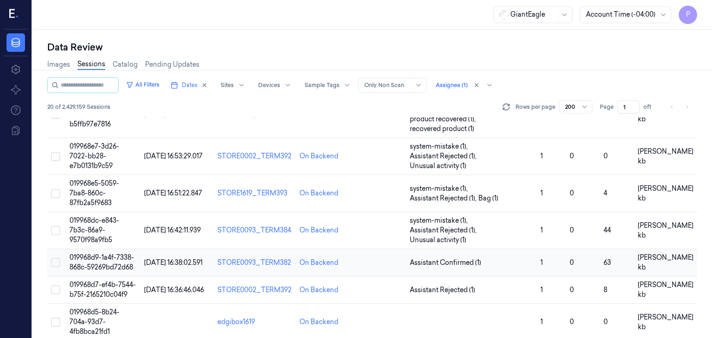
click at [100, 253] on span "019968d9-1a4f-7338-868c-59269bd72d68" at bounding box center [102, 262] width 64 height 18
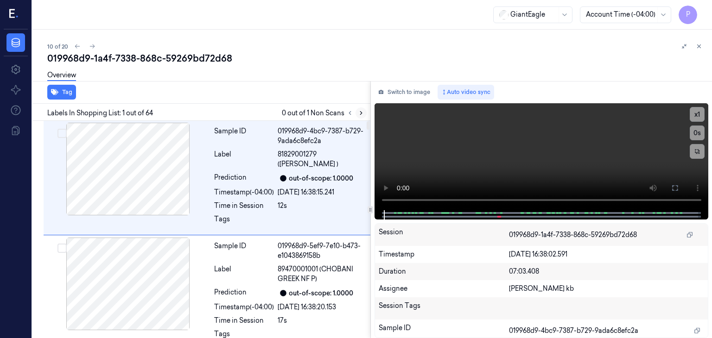
click at [361, 114] on icon at bounding box center [361, 113] width 2 height 3
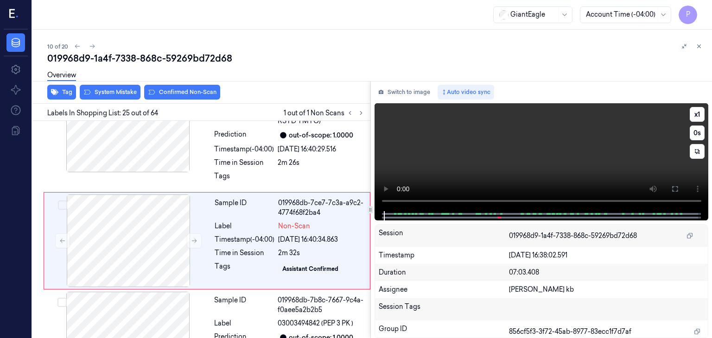
scroll to position [2693, 0]
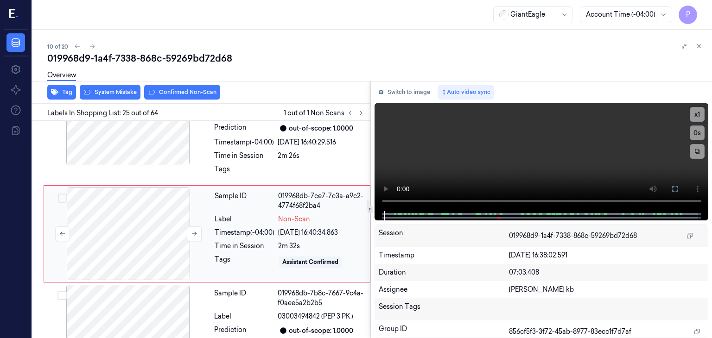
click at [146, 222] on div at bounding box center [128, 234] width 165 height 93
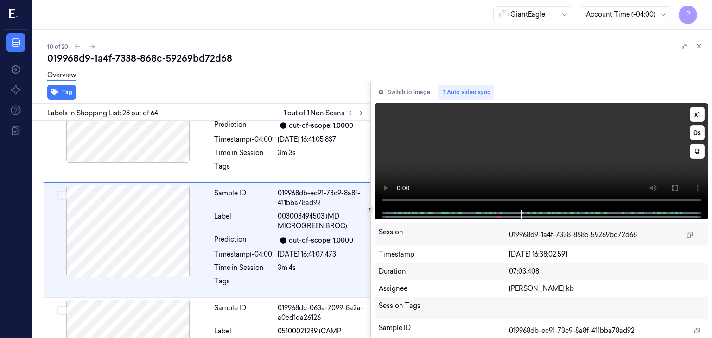
scroll to position [3019, 0]
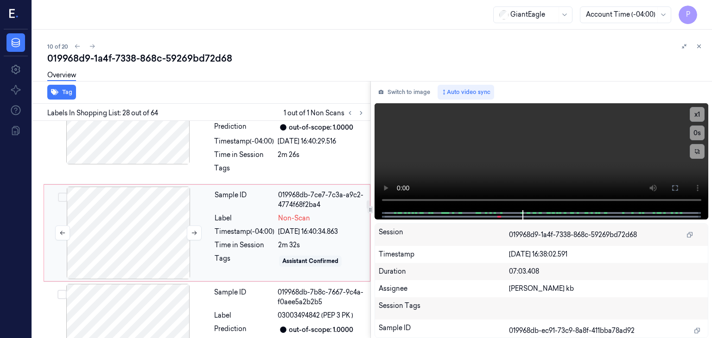
click at [148, 214] on div at bounding box center [128, 233] width 165 height 93
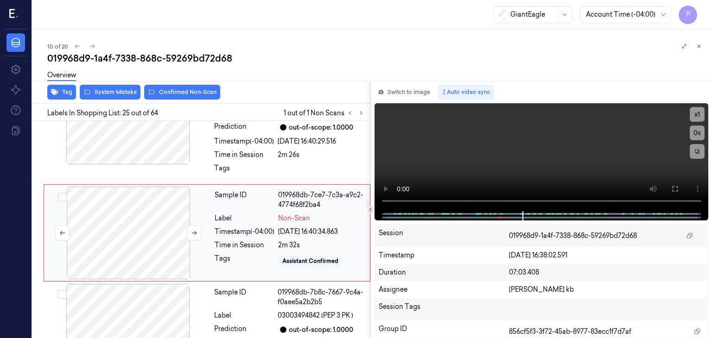
scroll to position [2693, 0]
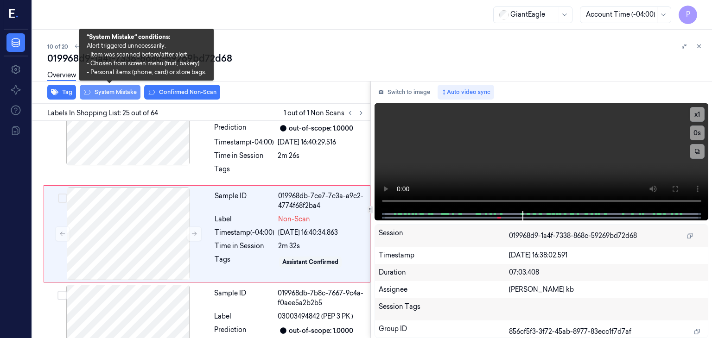
click at [123, 90] on button "System Mistake" at bounding box center [110, 92] width 61 height 15
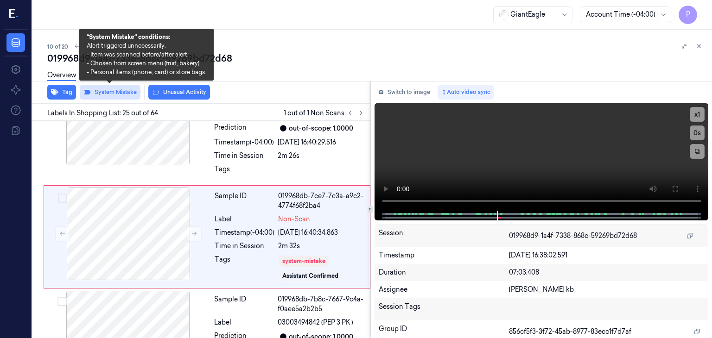
scroll to position [2696, 0]
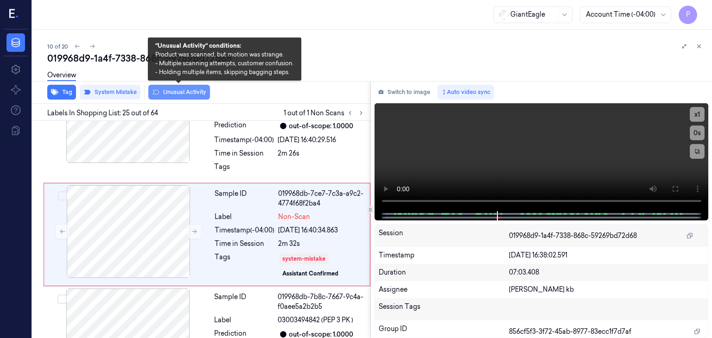
click at [184, 92] on button "Unusual Activity" at bounding box center [179, 92] width 62 height 15
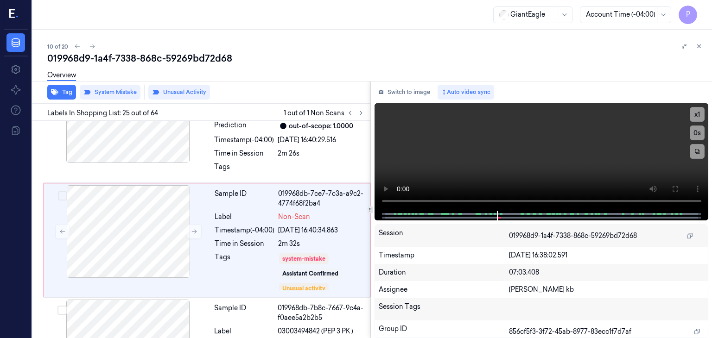
scroll to position [2702, 0]
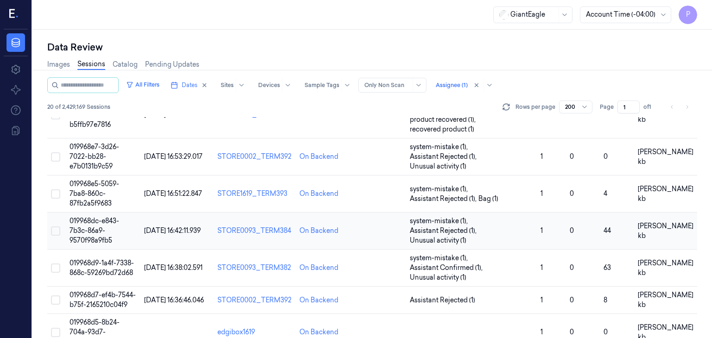
scroll to position [232, 0]
click at [96, 291] on span "019968d7-ef4b-7544-b75f-2165210c04f9" at bounding box center [103, 300] width 66 height 18
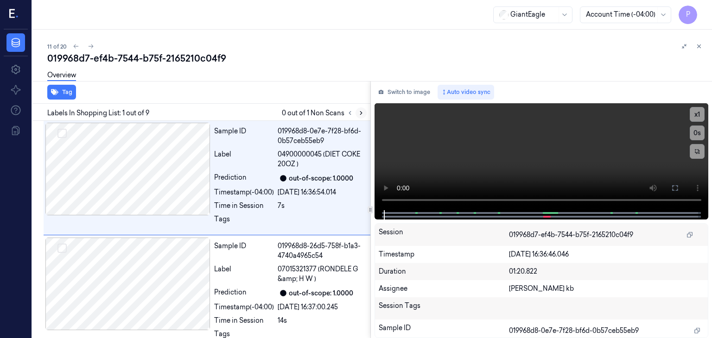
click at [361, 113] on icon at bounding box center [361, 113] width 6 height 6
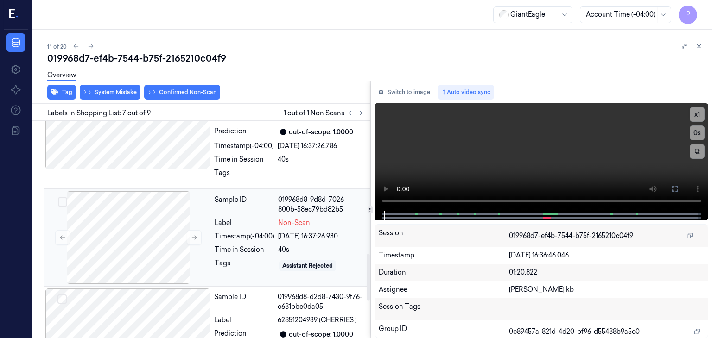
scroll to position [628, 0]
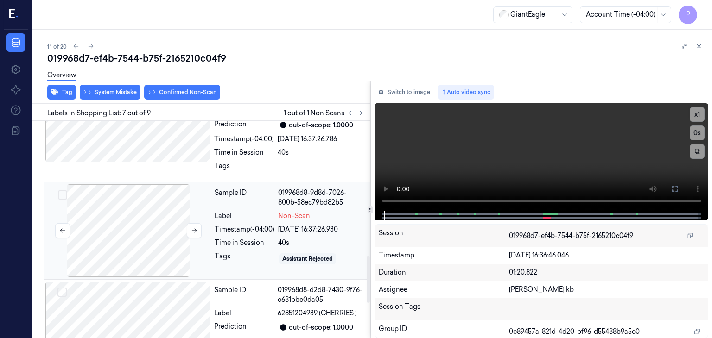
click at [144, 222] on div at bounding box center [128, 230] width 165 height 93
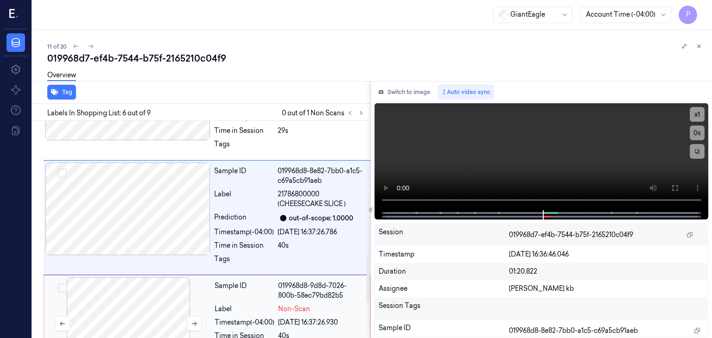
click at [196, 225] on div "Sample ID 019968d8-0e7e-7f28-bf6d-0b57ceb55eb9 Label 04900000045 (DIET COKE 20O…" at bounding box center [200, 91] width 342 height 1010
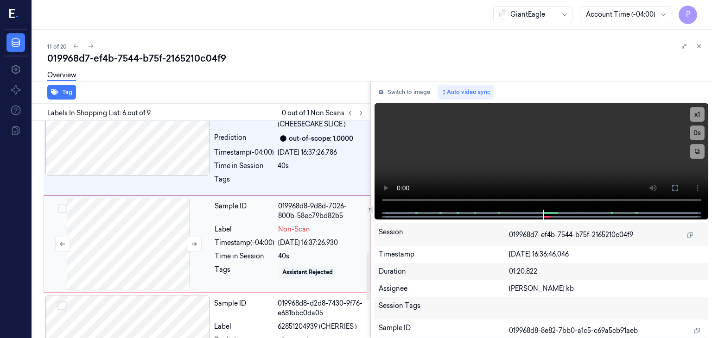
click at [154, 234] on div at bounding box center [128, 244] width 165 height 93
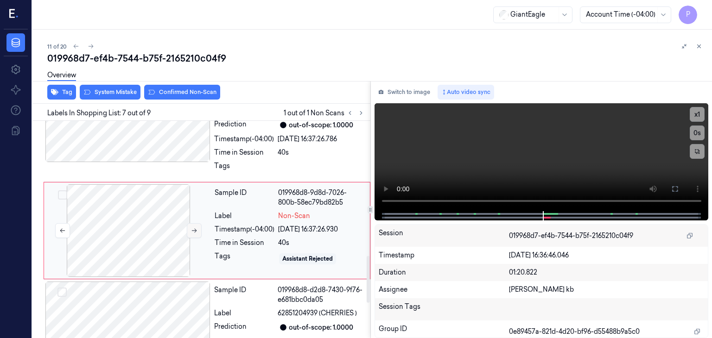
click at [190, 230] on button at bounding box center [194, 230] width 15 height 15
click at [196, 230] on icon at bounding box center [194, 231] width 6 height 6
click at [146, 204] on div at bounding box center [128, 230] width 165 height 93
click at [156, 217] on div at bounding box center [128, 230] width 165 height 93
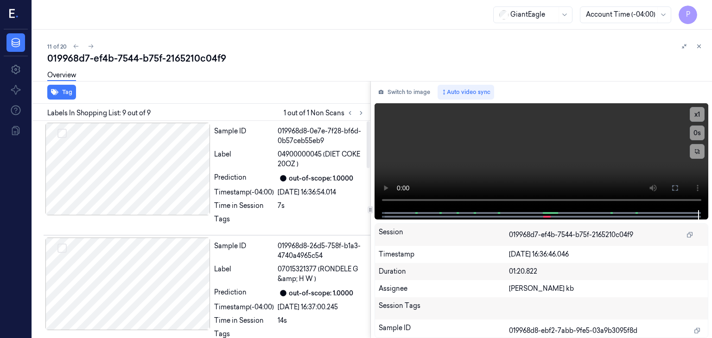
scroll to position [0, 0]
click at [172, 176] on div at bounding box center [127, 169] width 165 height 93
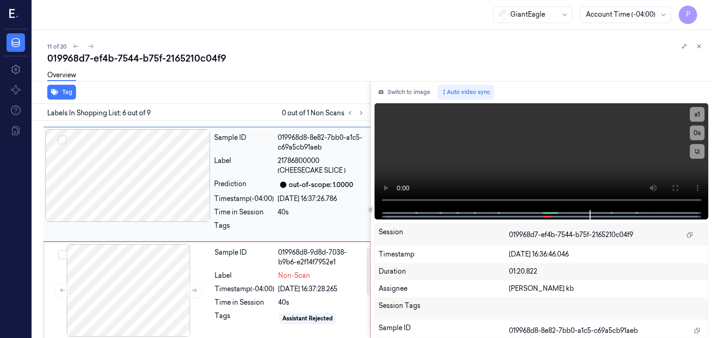
scroll to position [614, 0]
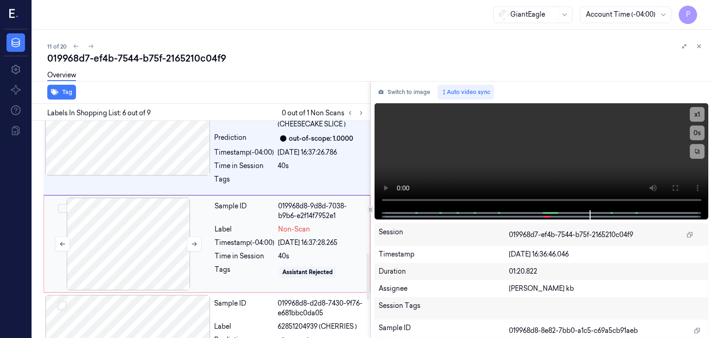
click at [148, 227] on div at bounding box center [128, 244] width 165 height 93
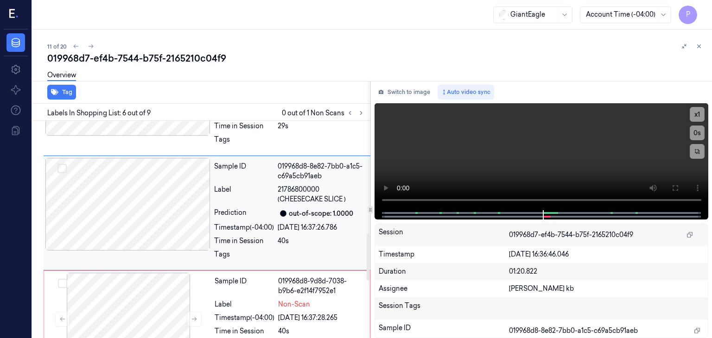
scroll to position [522, 0]
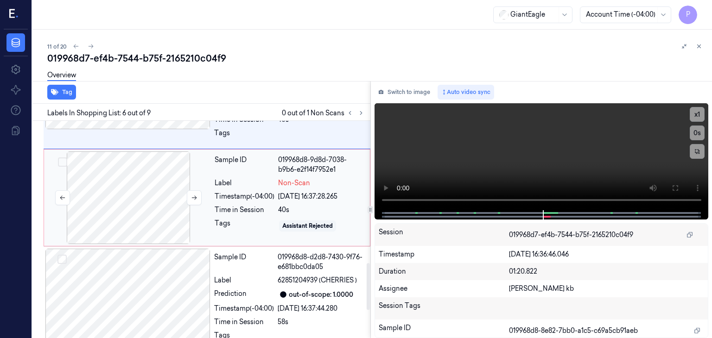
click at [152, 194] on div at bounding box center [128, 198] width 165 height 93
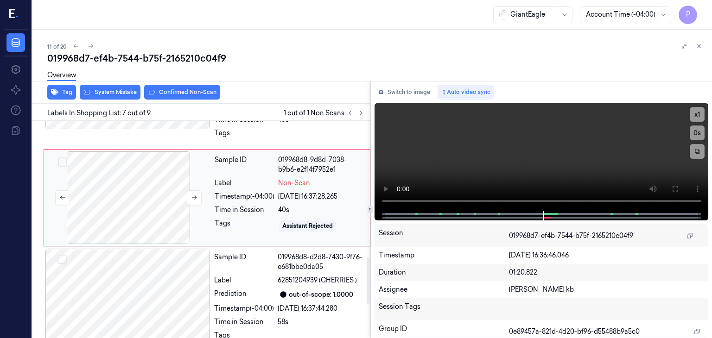
scroll to position [628, 0]
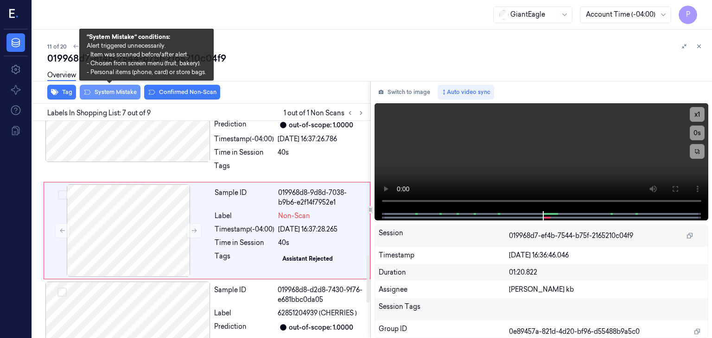
click at [125, 91] on button "System Mistake" at bounding box center [110, 92] width 61 height 15
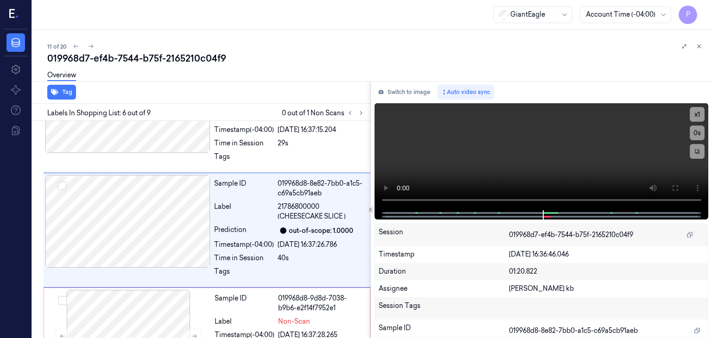
scroll to position [522, 0]
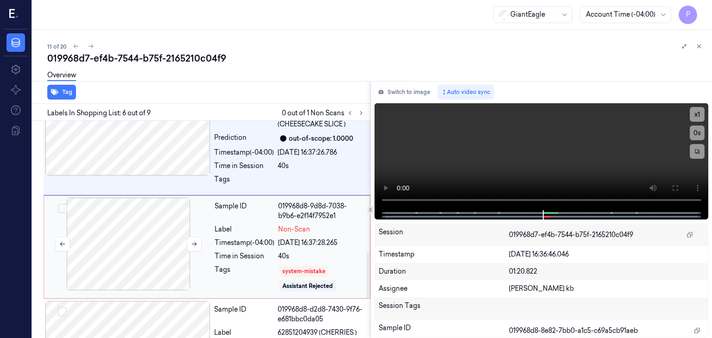
click at [166, 251] on div at bounding box center [128, 244] width 165 height 93
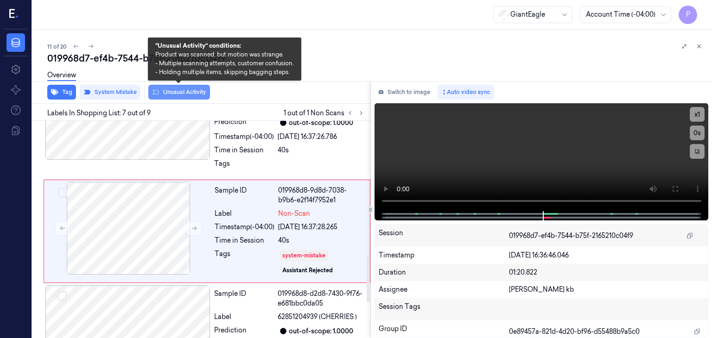
click at [190, 93] on button "Unusual Activity" at bounding box center [179, 92] width 62 height 15
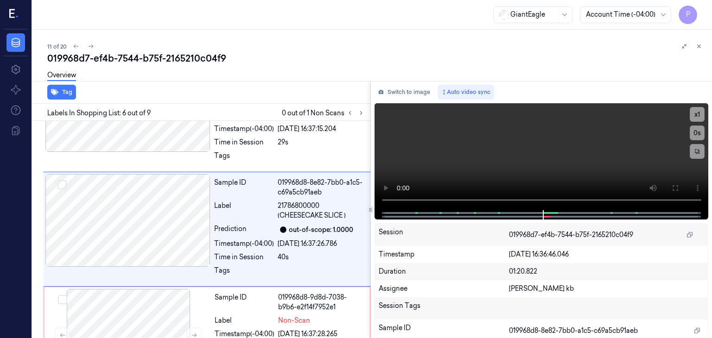
scroll to position [522, 0]
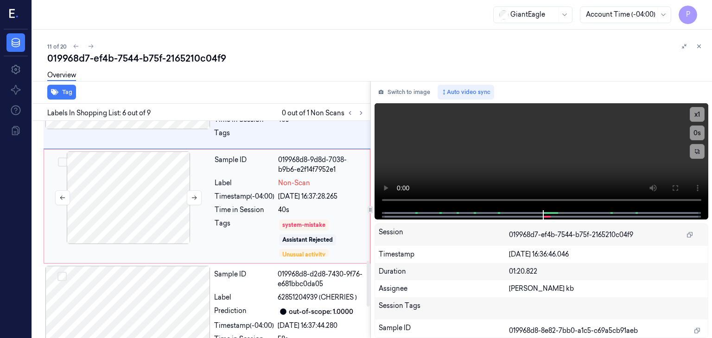
click at [119, 203] on div at bounding box center [128, 198] width 165 height 93
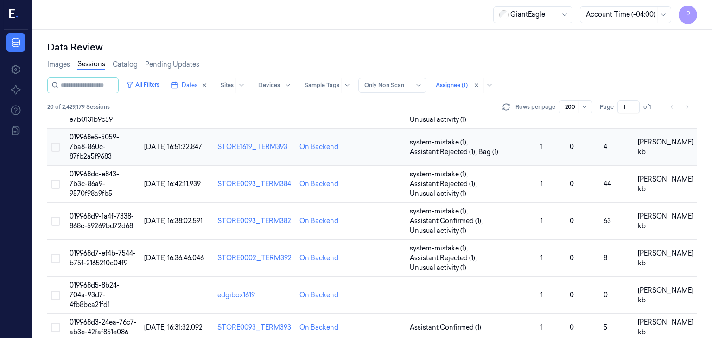
scroll to position [324, 0]
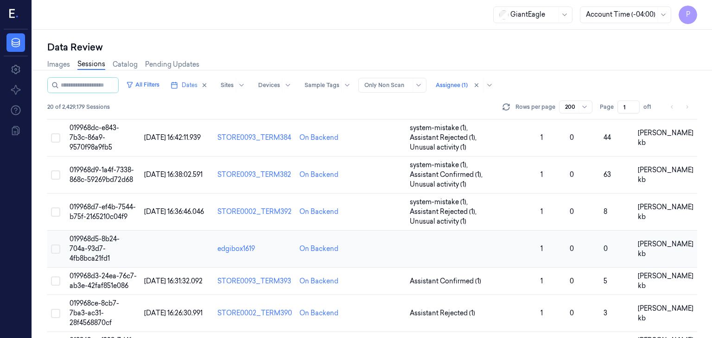
click at [89, 235] on span "019968d5-8b24-704a-93d7-4fb8bca21fd1" at bounding box center [95, 249] width 50 height 28
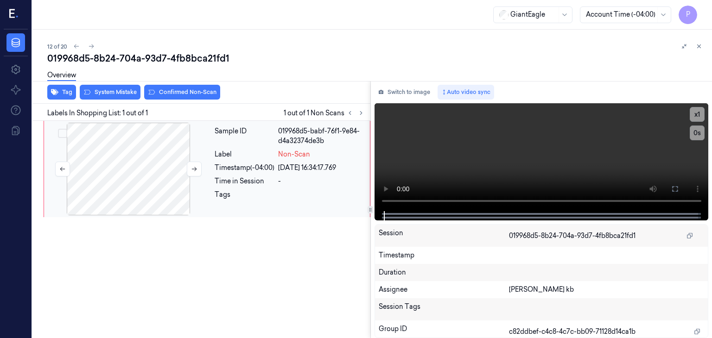
click at [136, 155] on div at bounding box center [128, 169] width 165 height 93
click at [102, 164] on div at bounding box center [128, 169] width 165 height 93
click at [677, 189] on icon at bounding box center [674, 188] width 7 height 7
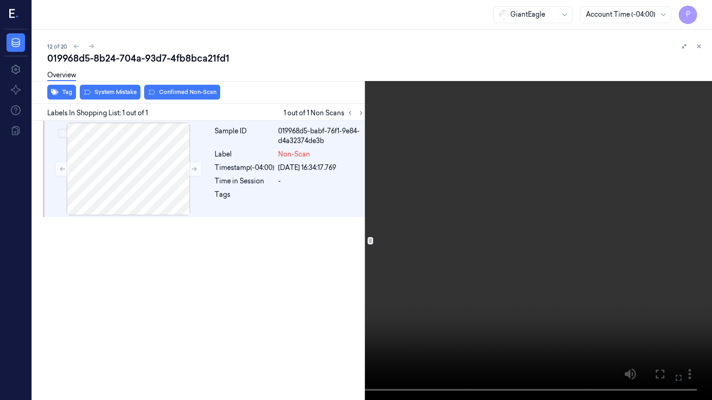
click at [0, 0] on icon at bounding box center [0, 0] width 0 height 0
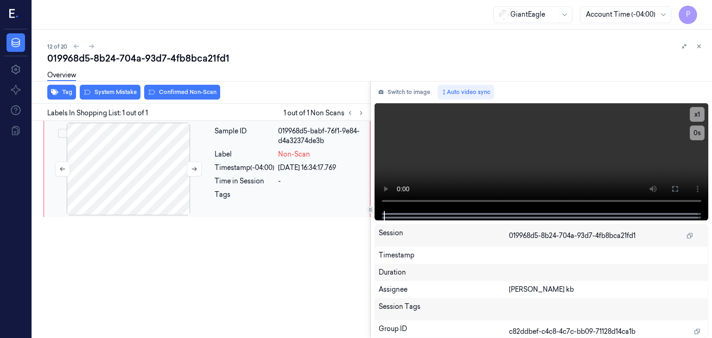
click at [152, 152] on div at bounding box center [128, 169] width 165 height 93
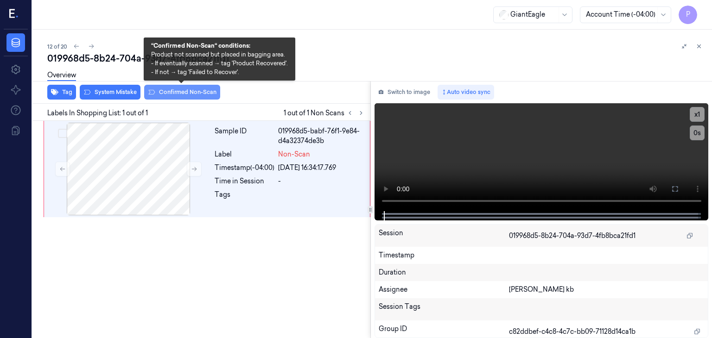
click at [178, 90] on button "Confirmed Non-Scan" at bounding box center [182, 92] width 76 height 15
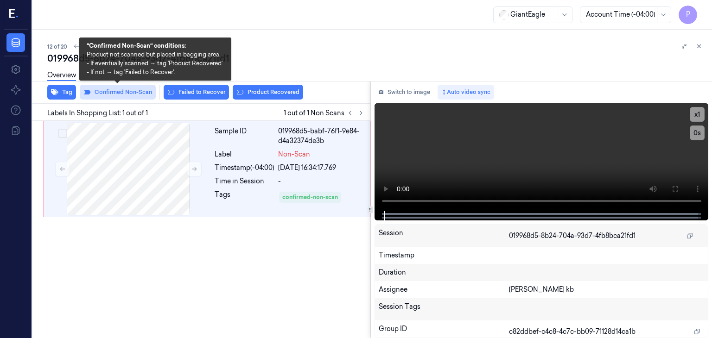
click at [132, 89] on button "Confirmed Non-Scan" at bounding box center [118, 92] width 76 height 15
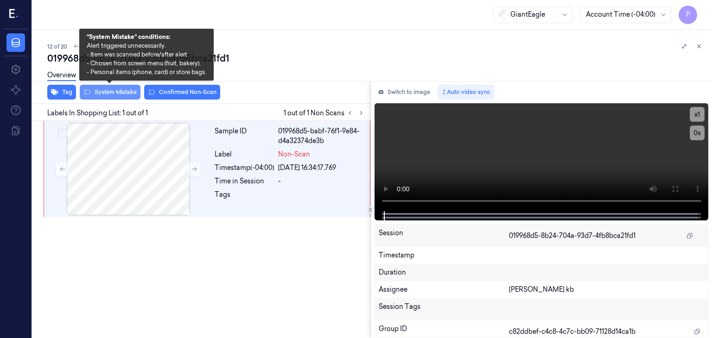
click at [121, 92] on button "System Mistake" at bounding box center [110, 92] width 61 height 15
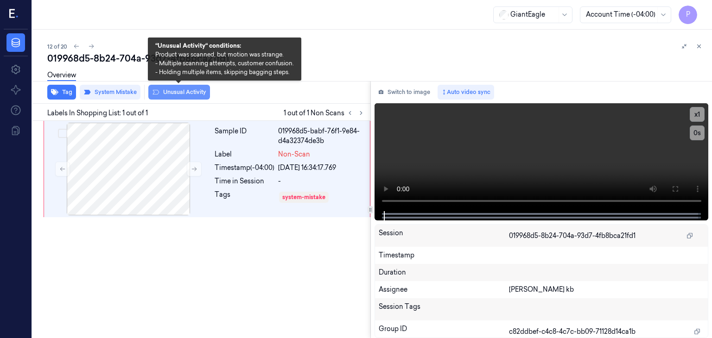
click at [176, 96] on button "Unusual Activity" at bounding box center [179, 92] width 62 height 15
